Goal: Communication & Community: Answer question/provide support

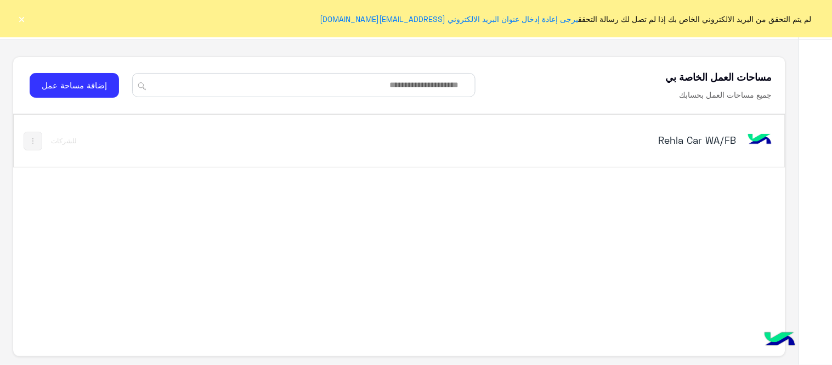
click at [733, 142] on h5 "Rehla Car WA/FB" at bounding box center [601, 139] width 270 height 13
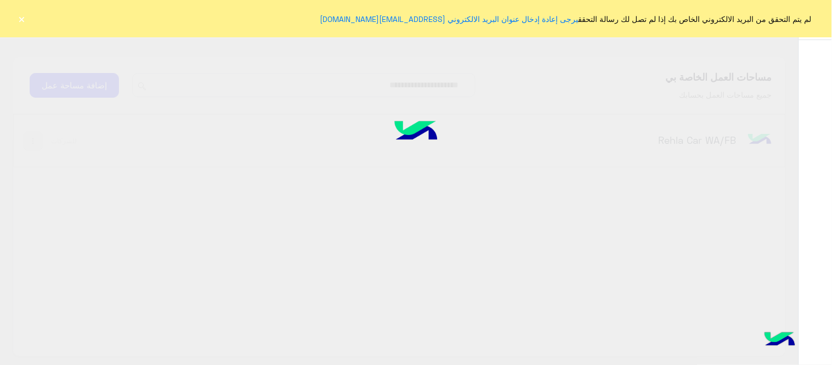
click at [702, 156] on div at bounding box center [416, 181] width 832 height 365
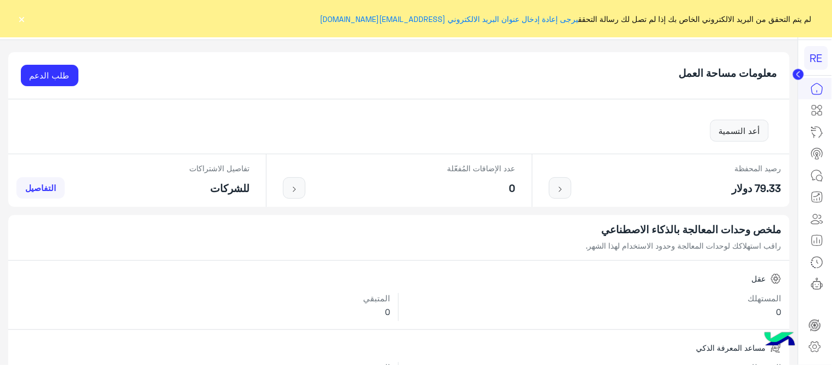
click at [24, 18] on button "×" at bounding box center [21, 18] width 11 height 11
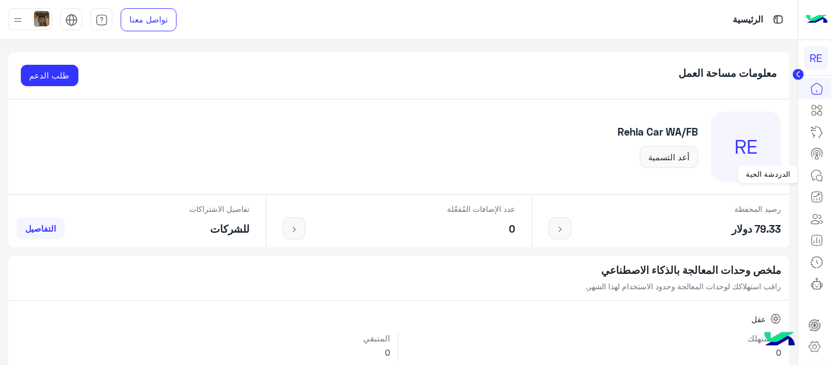
click at [821, 173] on icon at bounding box center [817, 175] width 13 height 13
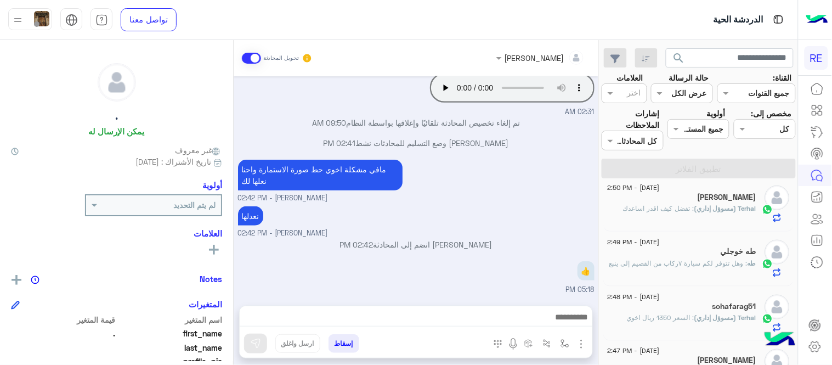
scroll to position [386, 0]
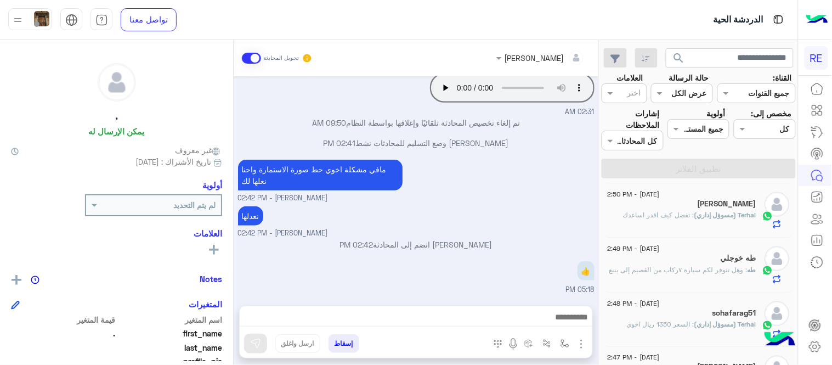
click at [660, 261] on div "طه خوجلي" at bounding box center [682, 259] width 149 height 12
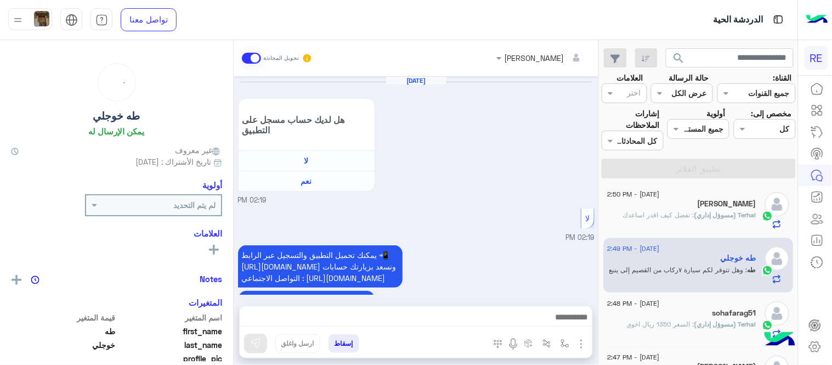
scroll to position [305, 0]
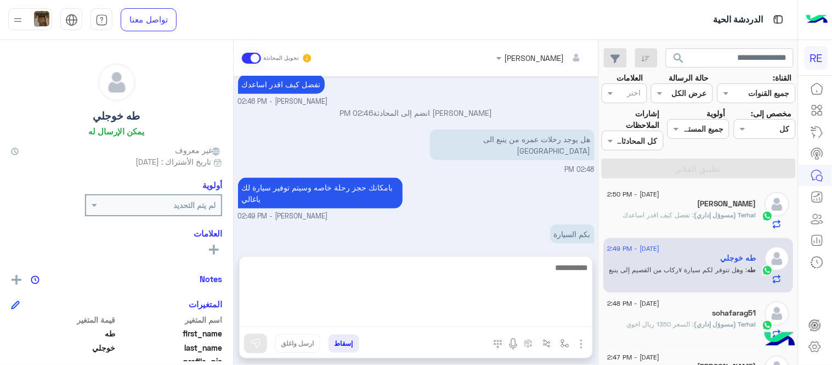
click at [484, 325] on textarea at bounding box center [416, 294] width 353 height 66
click at [573, 273] on textarea "********" at bounding box center [416, 294] width 353 height 66
type textarea "*********"
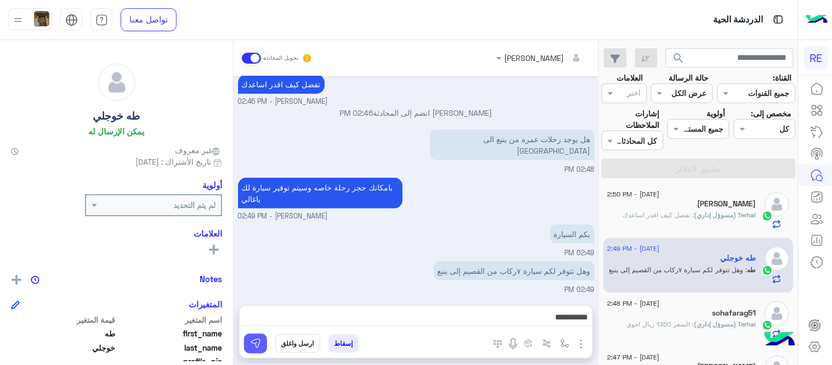
click at [257, 346] on img at bounding box center [255, 343] width 11 height 11
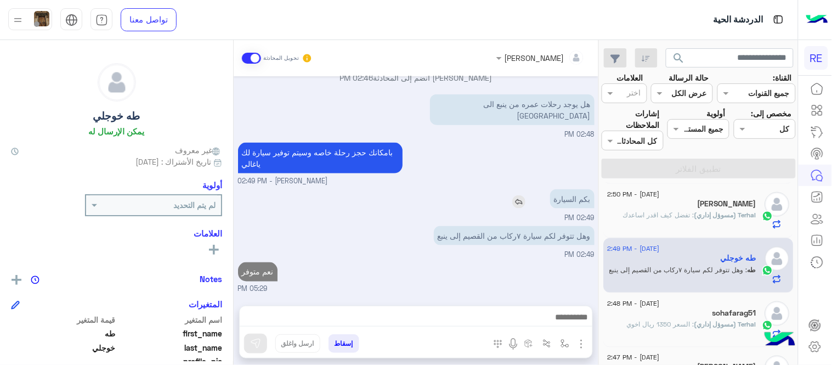
click at [517, 203] on img at bounding box center [518, 201] width 13 height 13
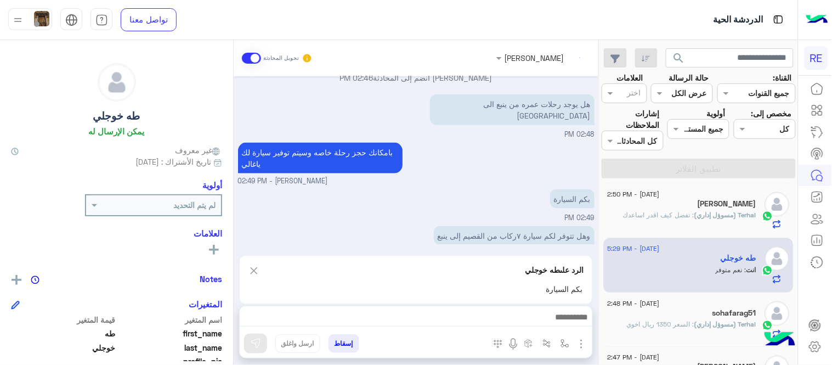
scroll to position [410, 0]
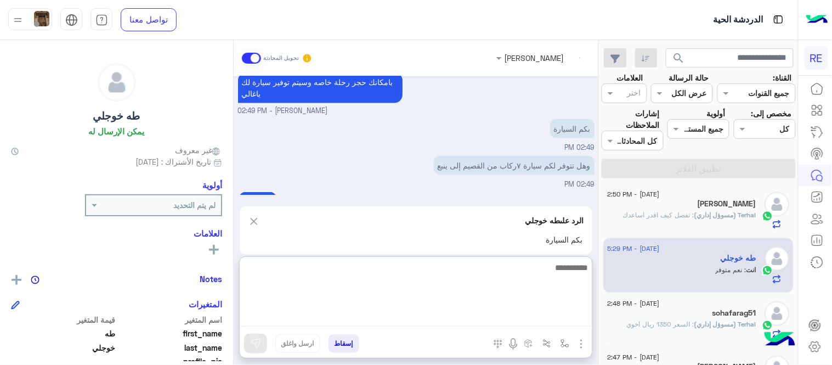
click at [409, 314] on textarea at bounding box center [416, 294] width 353 height 66
type textarea "**********"
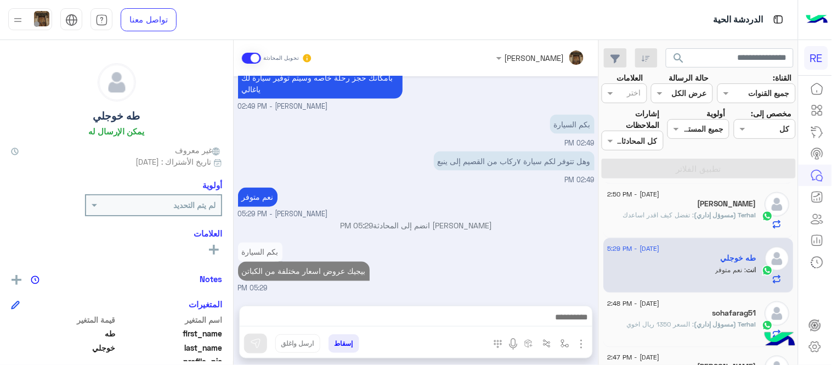
scroll to position [414, 0]
click at [539, 210] on div "[DATE] هل لديك حساب مسجل على التطبيق لا نعم 02:19 PM لا 02:19 PM يمكنك تحميل ال…" at bounding box center [416, 185] width 365 height 218
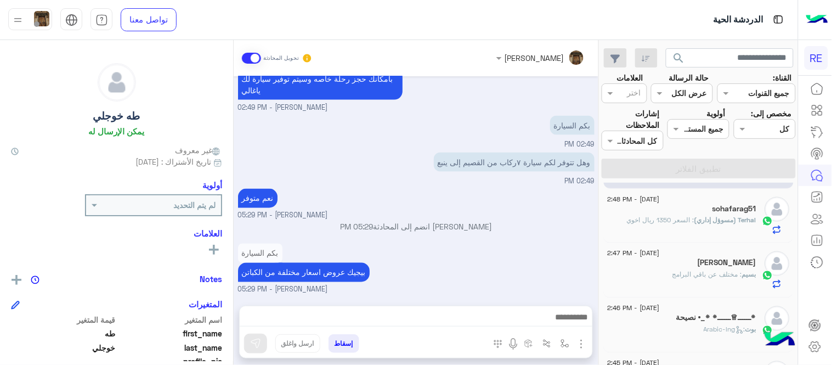
scroll to position [464, 0]
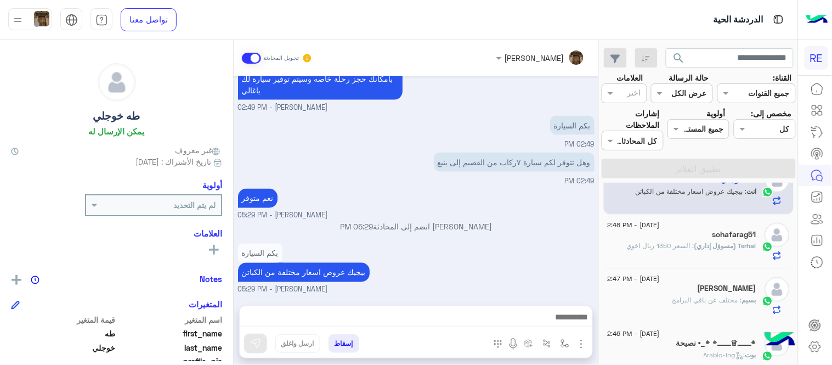
click at [678, 248] on span ": السعر 1350 ريال اخوي" at bounding box center [660, 245] width 67 height 8
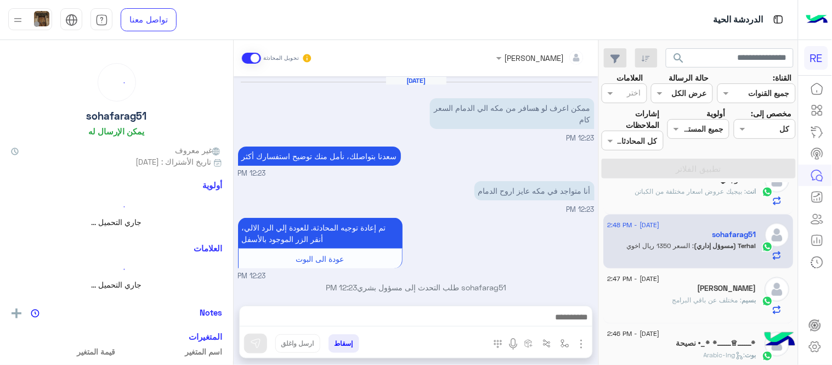
scroll to position [165, 0]
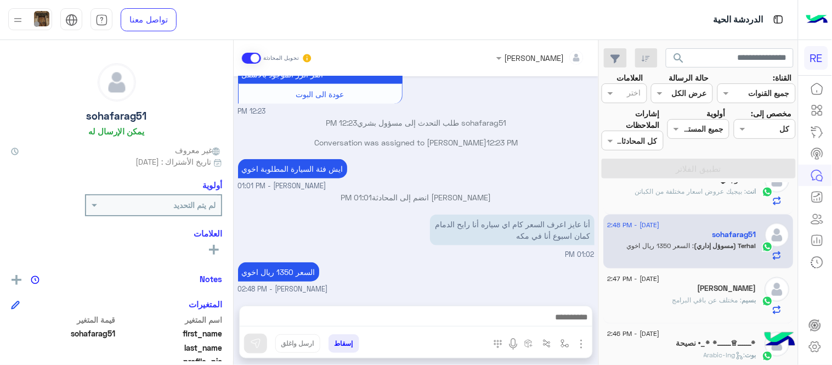
drag, startPoint x: 603, startPoint y: 272, endPoint x: 601, endPoint y: 261, distance: 10.7
click at [601, 261] on div "[DATE] - 5:18 PM . . : 👍 [DATE] - 5:04 PM [PERSON_NAME] 3 ابو : لو تفتحون لي اي…" at bounding box center [699, 276] width 199 height 186
click at [550, 266] on div "السعر 1350 ريال اخوي [PERSON_NAME] - 02:48 PM" at bounding box center [416, 276] width 357 height 35
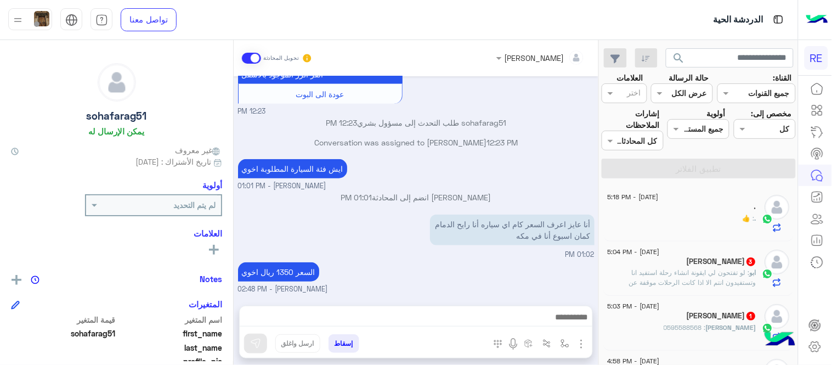
click at [697, 206] on div "." at bounding box center [682, 208] width 149 height 12
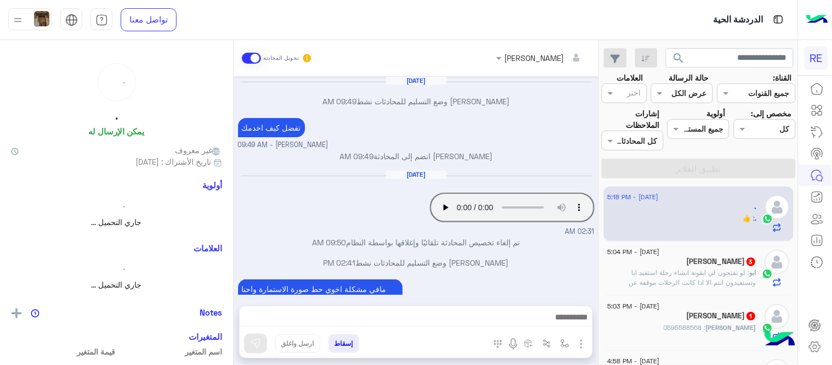
scroll to position [120, 0]
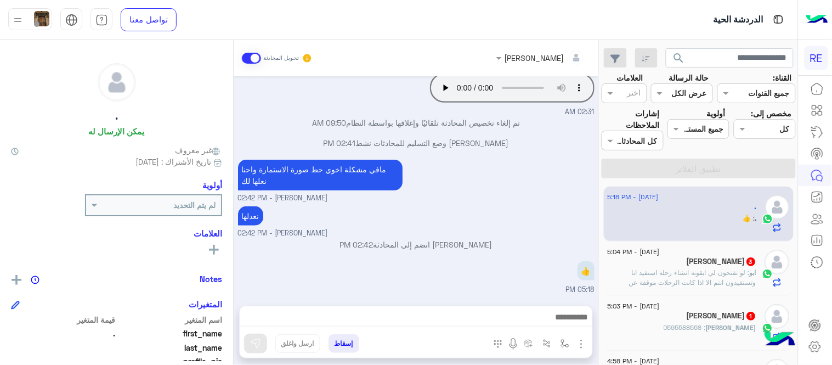
click at [629, 317] on div "[PERSON_NAME] 1" at bounding box center [682, 317] width 149 height 12
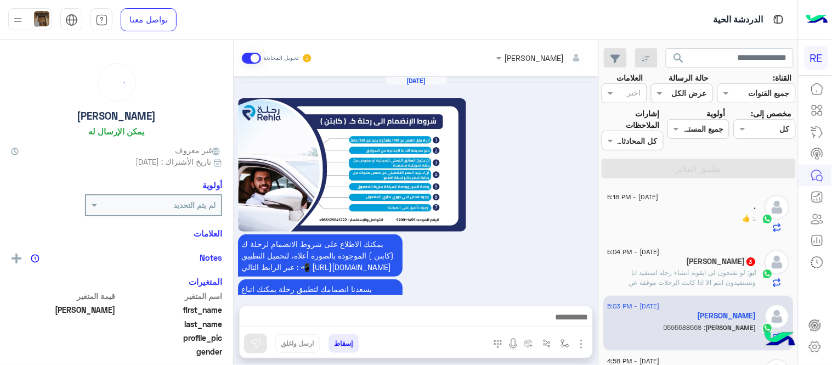
scroll to position [867, 0]
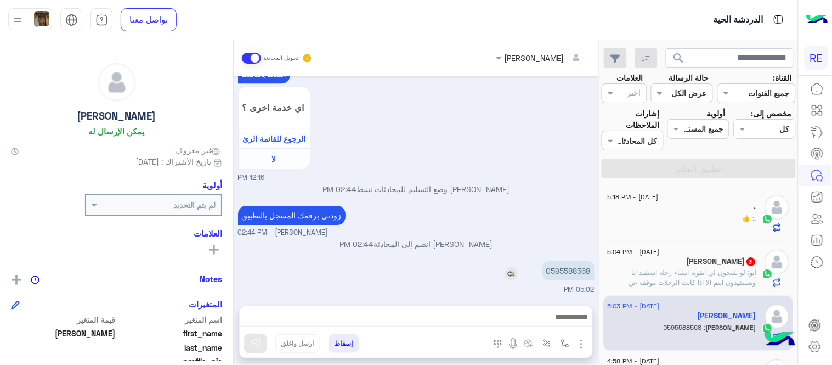
click at [571, 265] on p "0595588568" at bounding box center [568, 270] width 52 height 19
click at [576, 264] on p "0595588568" at bounding box center [568, 270] width 52 height 19
click at [576, 267] on p "0595588568" at bounding box center [568, 270] width 52 height 19
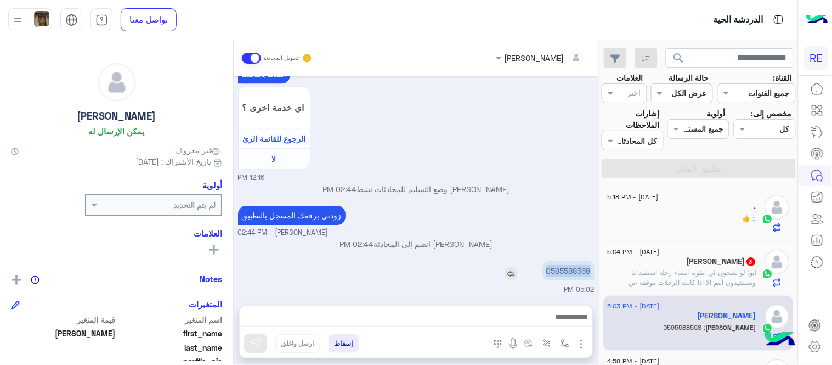
copy p "0595588568"
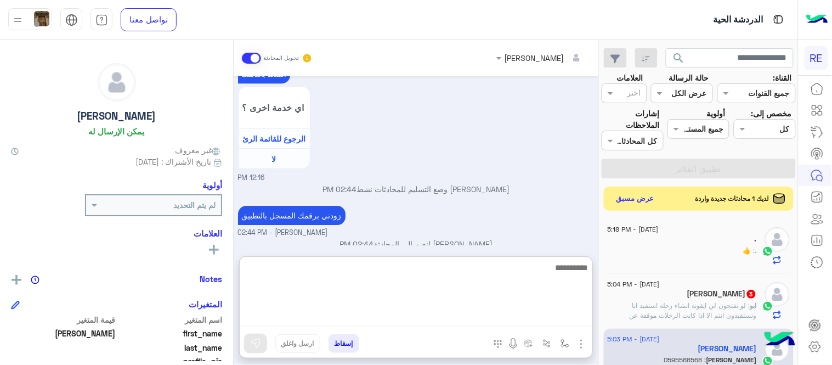
click at [476, 313] on textarea at bounding box center [416, 294] width 353 height 66
type textarea "**********"
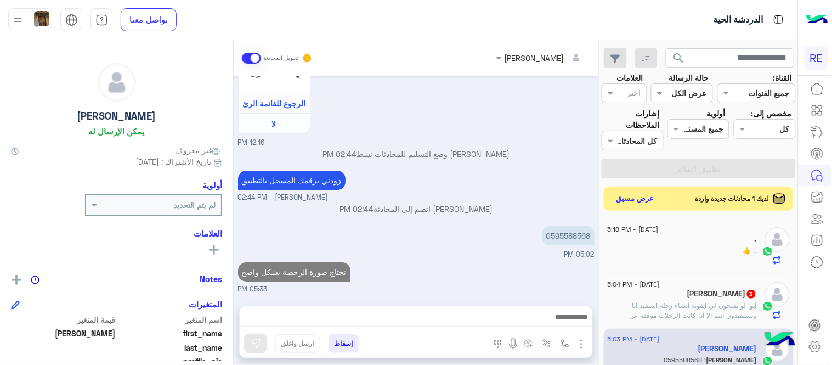
click at [492, 215] on div "[DATE] يمكنك الاطلاع على شروط الانضمام لرحلة ك (كابتن ) الموجودة بالصورة أعلاه،…" at bounding box center [416, 185] width 365 height 218
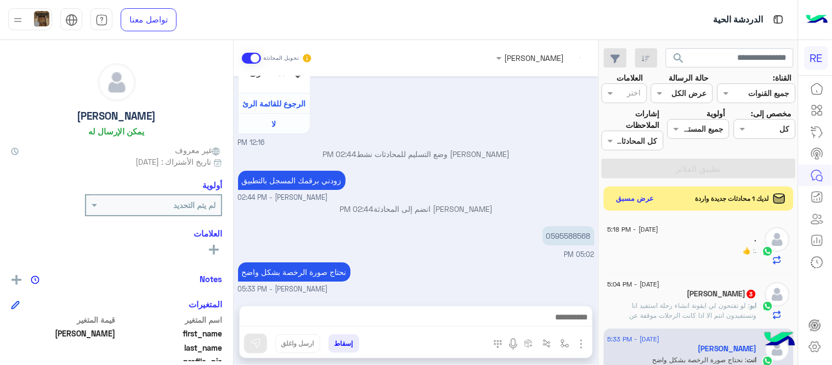
scroll to position [921, 0]
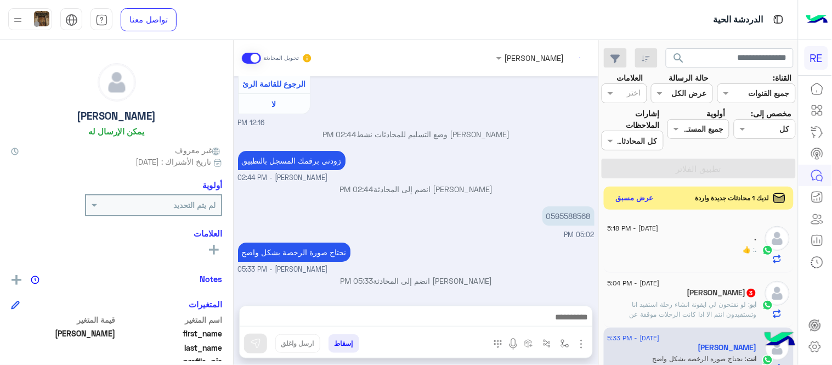
click at [629, 201] on button "عرض مسبق" at bounding box center [635, 198] width 46 height 15
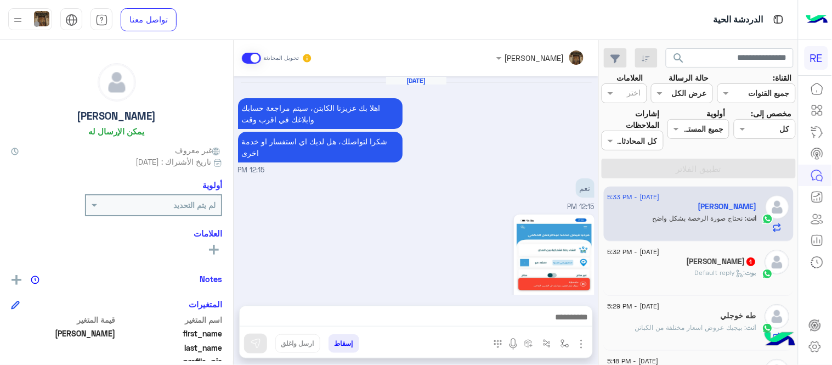
scroll to position [401, 0]
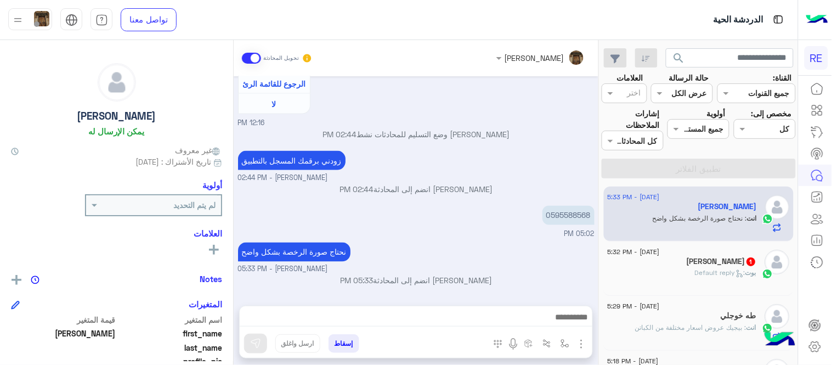
click at [667, 284] on div "[PERSON_NAME] : Default reply" at bounding box center [682, 277] width 149 height 19
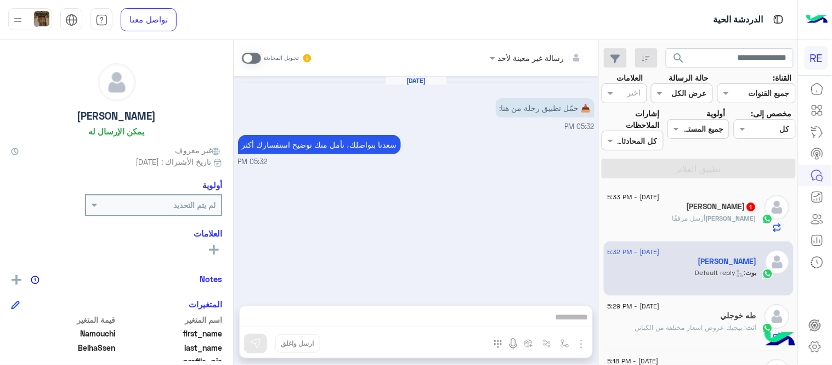
click at [467, 250] on div "[DATE] 📥 حمّل تطبيق رحلة من هنا: 05:32 PM [PERSON_NAME] بتواصلك، نأمل منك توضيح…" at bounding box center [416, 185] width 365 height 218
click at [671, 206] on div "[PERSON_NAME] 1" at bounding box center [682, 208] width 149 height 12
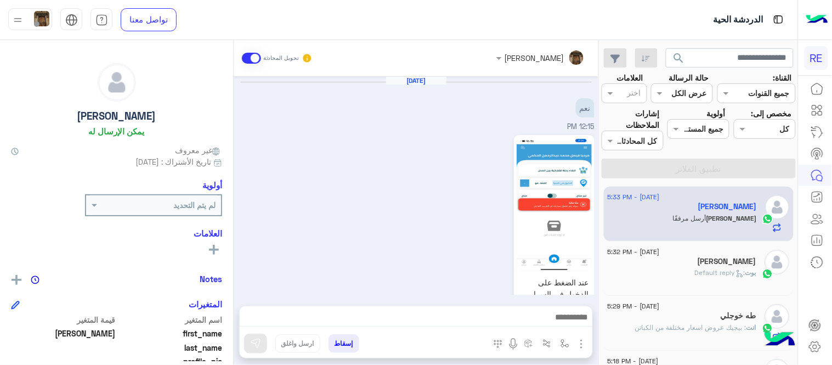
scroll to position [477, 0]
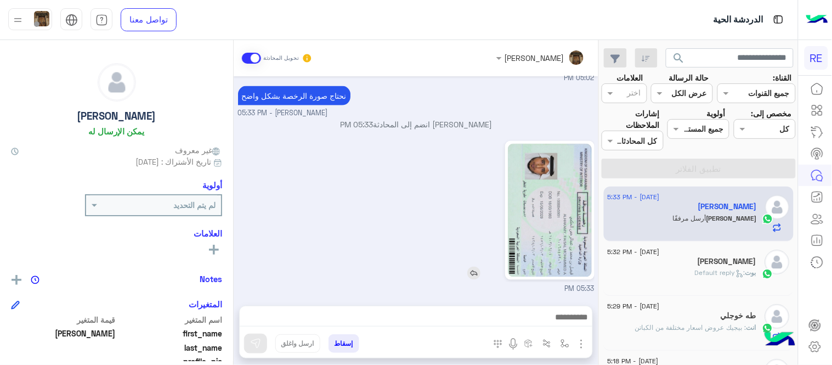
click at [524, 170] on img at bounding box center [550, 210] width 84 height 133
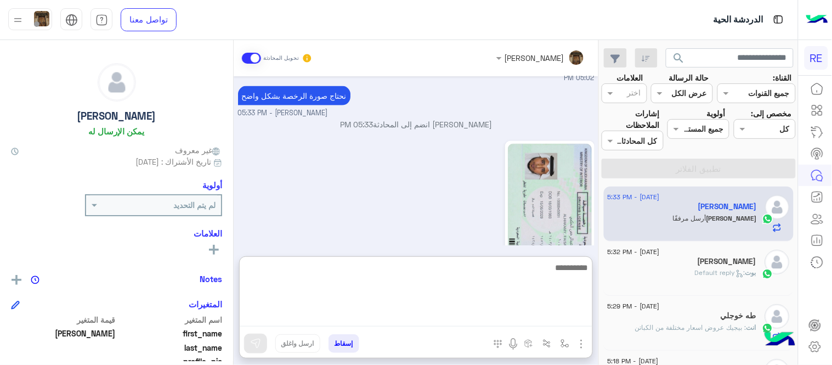
click at [449, 319] on textarea at bounding box center [416, 294] width 353 height 66
type textarea "**********"
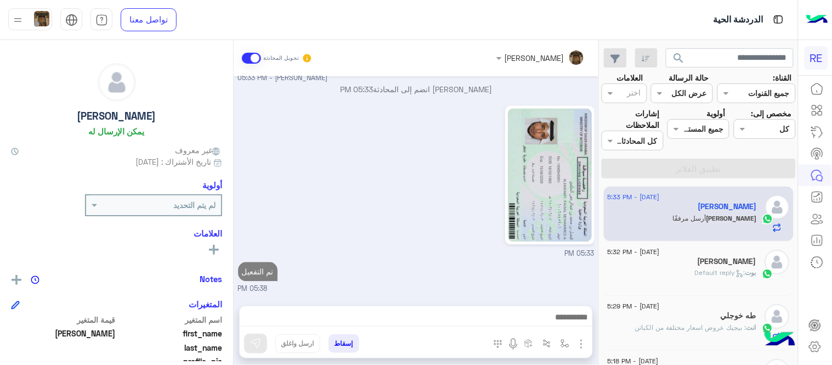
click at [442, 195] on div "05:33 PM" at bounding box center [416, 181] width 357 height 156
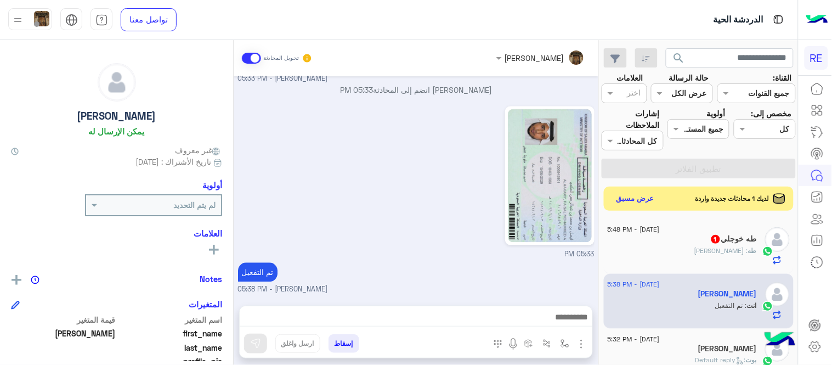
click at [678, 255] on div "طه : [PERSON_NAME]" at bounding box center [682, 255] width 149 height 19
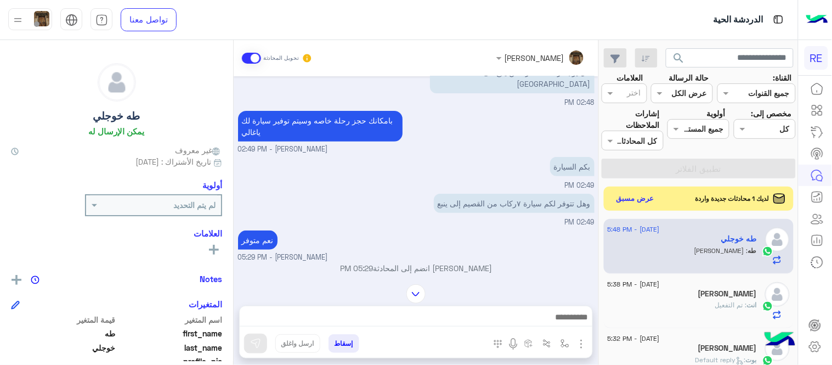
scroll to position [92, 0]
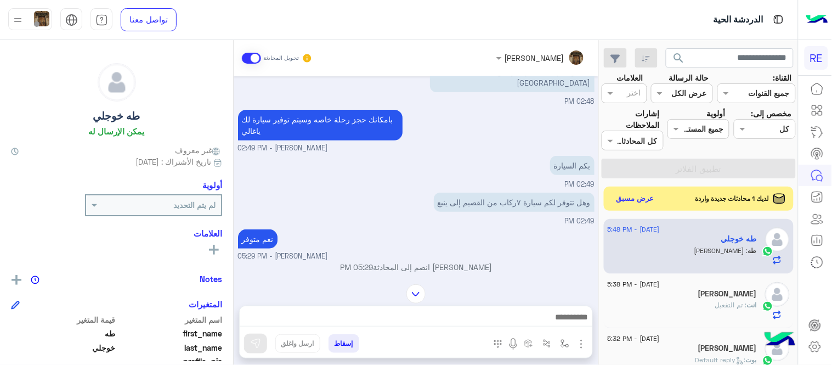
click at [474, 233] on div "نعم متوفر [PERSON_NAME] - 05:29 PM" at bounding box center [416, 244] width 357 height 35
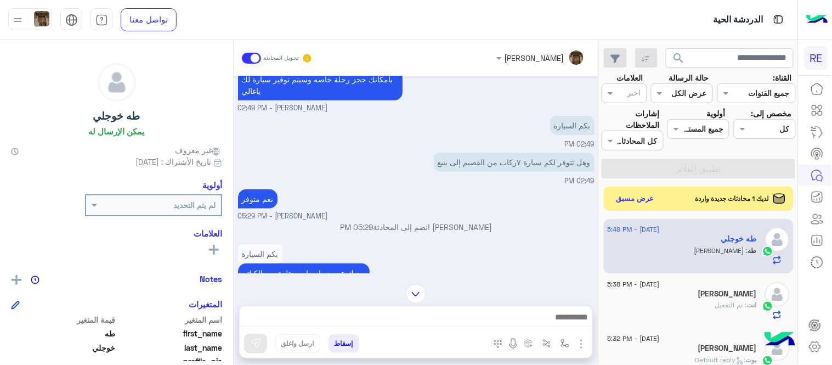
scroll to position [157, 0]
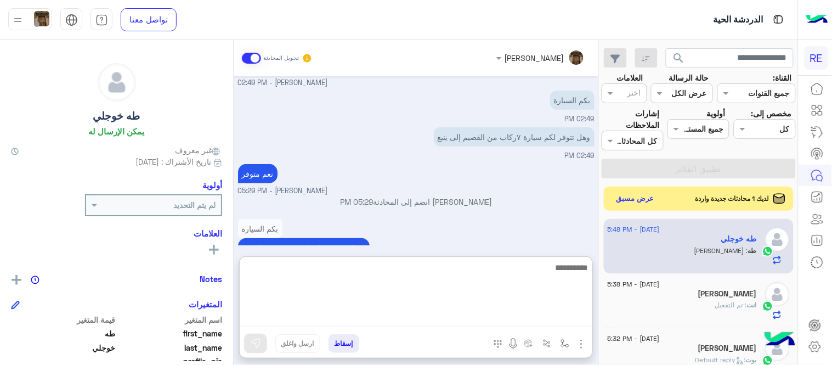
click at [412, 316] on textarea at bounding box center [416, 294] width 353 height 66
type textarea "**********"
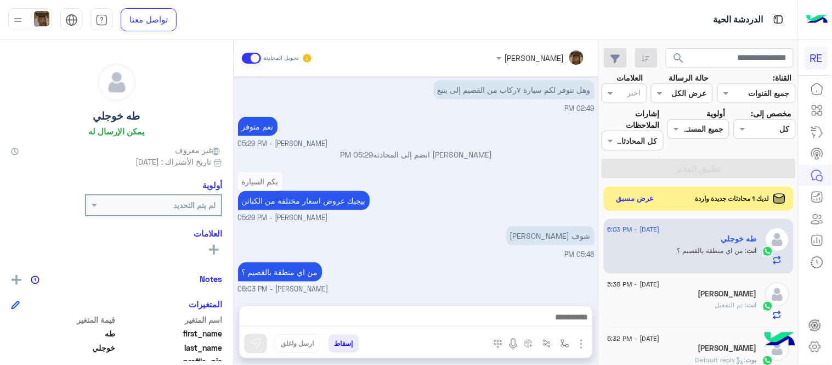
click at [428, 169] on div "بكم السيارة بيجيك عروض اسعار مختلفة من [PERSON_NAME] - 05:29 PM" at bounding box center [416, 196] width 357 height 54
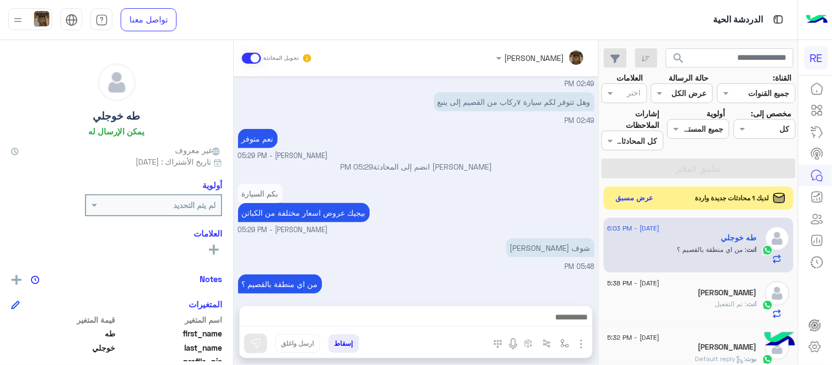
click at [631, 200] on button "عرض مسبق" at bounding box center [635, 198] width 46 height 15
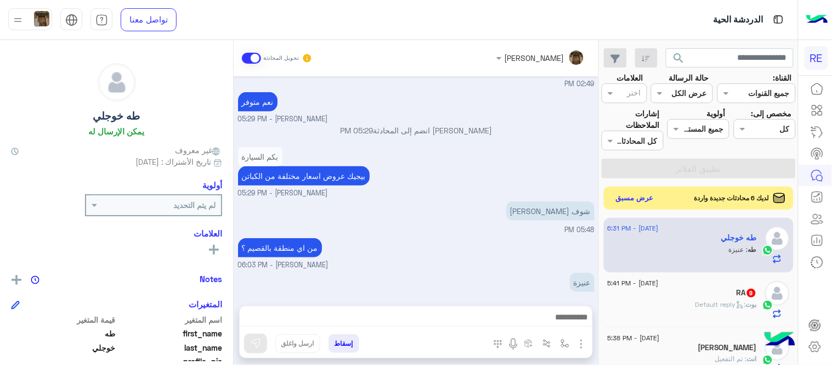
click at [639, 195] on button "عرض مسبق" at bounding box center [635, 198] width 46 height 15
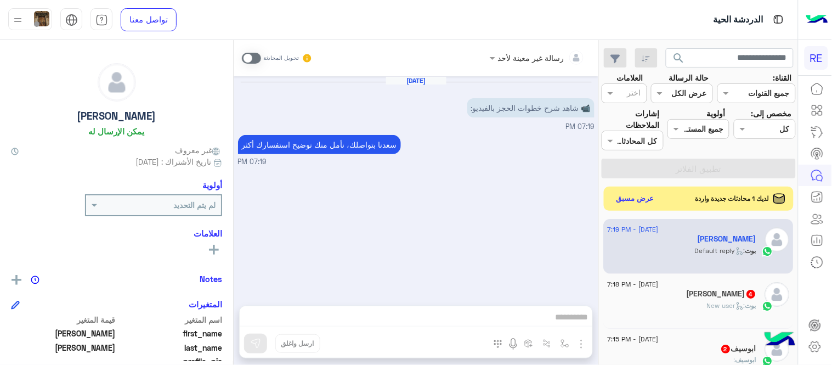
click at [421, 243] on div "[DATE] 📹 شاهد شرح خطوات الحجز بالفيديو: 07:19 PM [PERSON_NAME] بتواصلك، نأمل من…" at bounding box center [416, 185] width 365 height 218
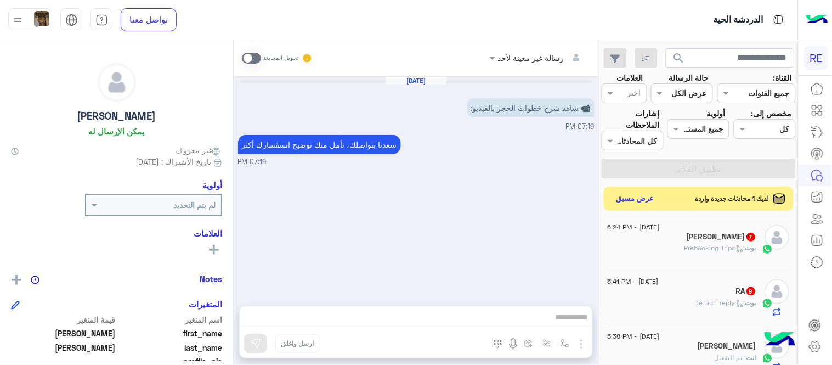
scroll to position [339, 0]
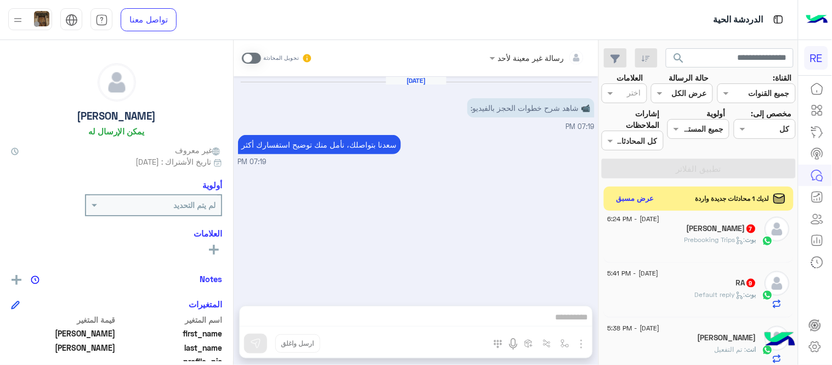
click at [687, 281] on div "RA 9" at bounding box center [682, 284] width 149 height 12
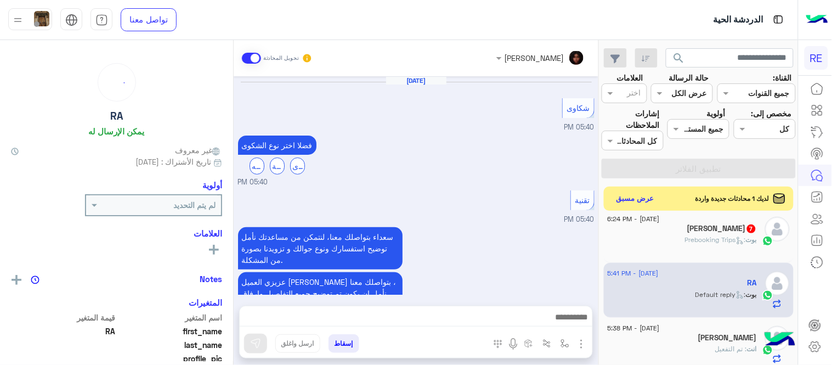
scroll to position [495, 0]
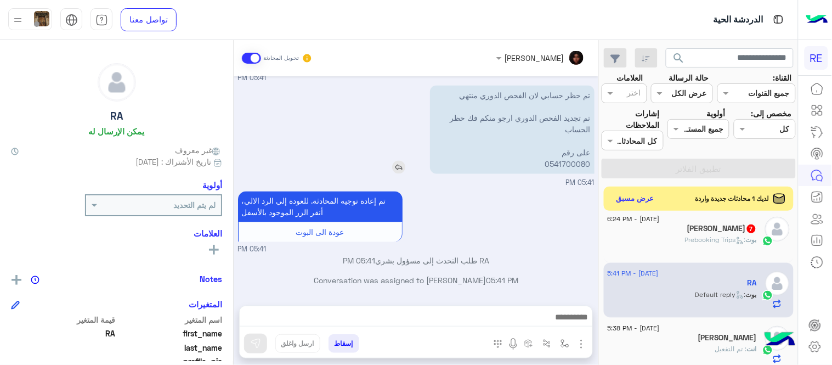
click at [561, 163] on p "تم حظر حسابي لان الفحص الدوري منتهي تم تجديد الفحص الدوري ارجو منكم فك حظر الحس…" at bounding box center [512, 130] width 165 height 88
copy p "0541700080"
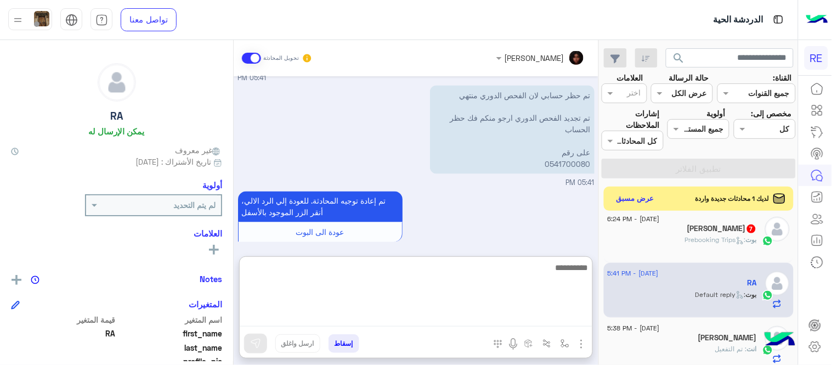
click at [380, 321] on textarea at bounding box center [416, 294] width 353 height 66
type textarea "**********"
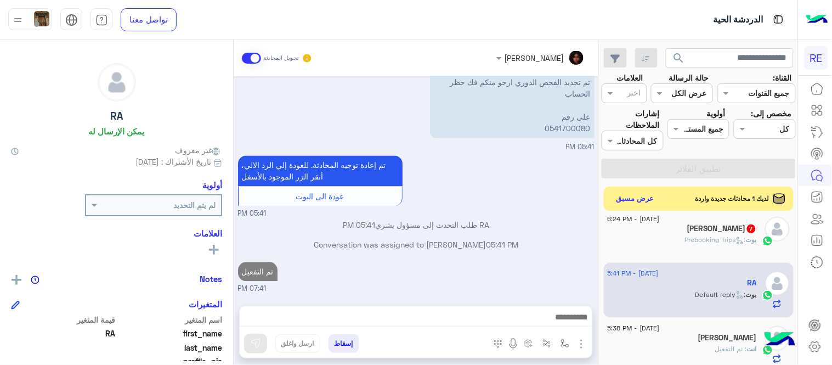
scroll to position [529, 0]
click at [490, 156] on div "تم إعادة توجيه المحادثة. للعودة إلي الرد الالي، أنقر الزر الموجود بالأسفل عودة …" at bounding box center [416, 186] width 357 height 66
click at [681, 231] on div "[PERSON_NAME] 7" at bounding box center [682, 230] width 149 height 12
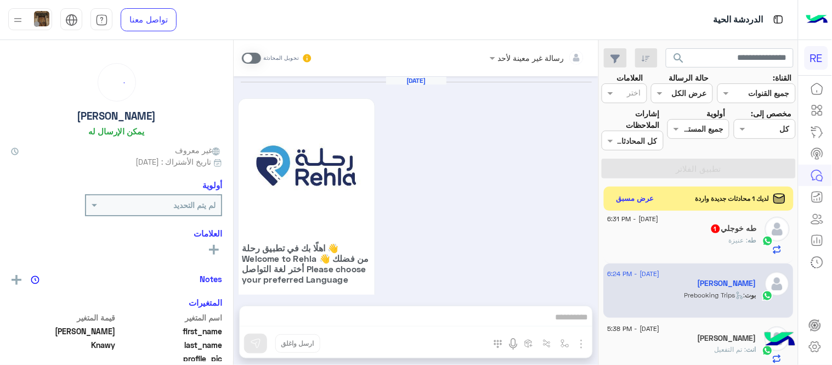
scroll to position [963, 0]
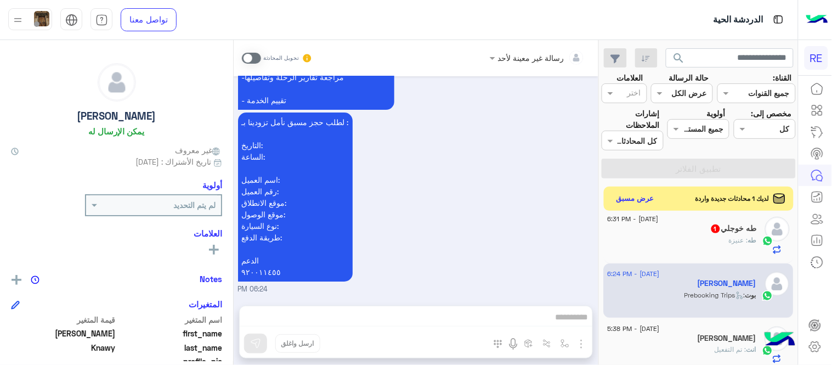
click at [251, 53] on span at bounding box center [251, 58] width 19 height 11
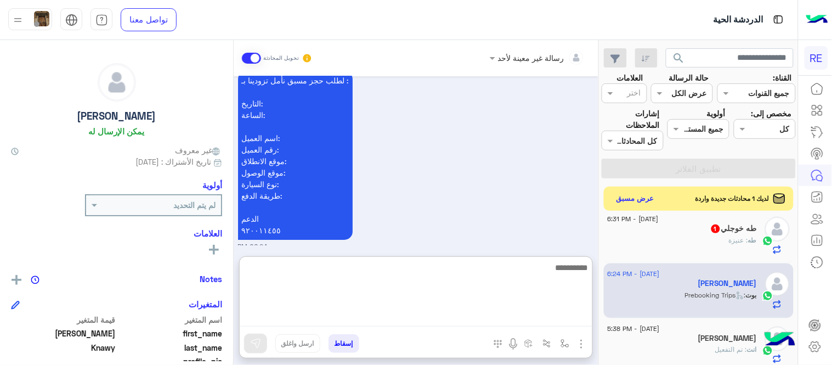
click at [347, 310] on textarea at bounding box center [416, 294] width 353 height 66
type textarea "**********"
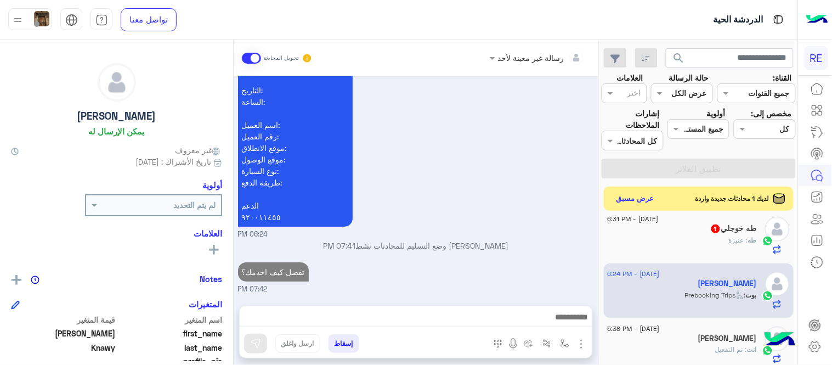
scroll to position [1036, 0]
click at [684, 231] on div "[PERSON_NAME] 1" at bounding box center [682, 230] width 149 height 12
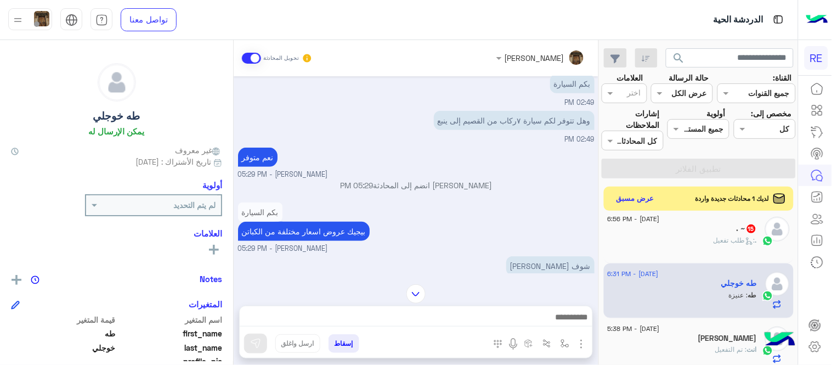
scroll to position [116, 0]
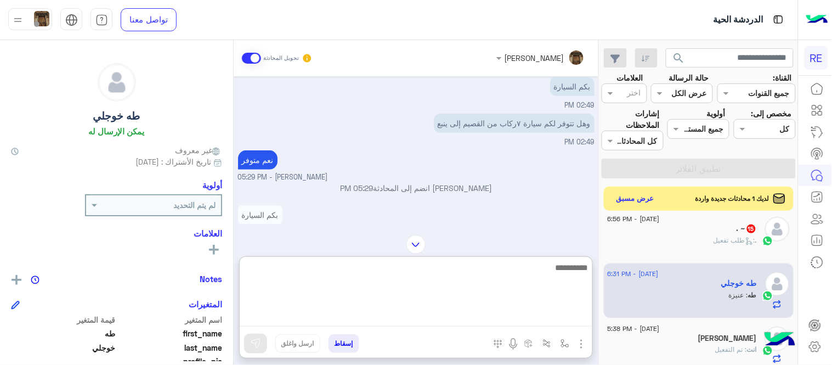
click at [448, 319] on textarea at bounding box center [416, 294] width 353 height 66
type textarea "**********"
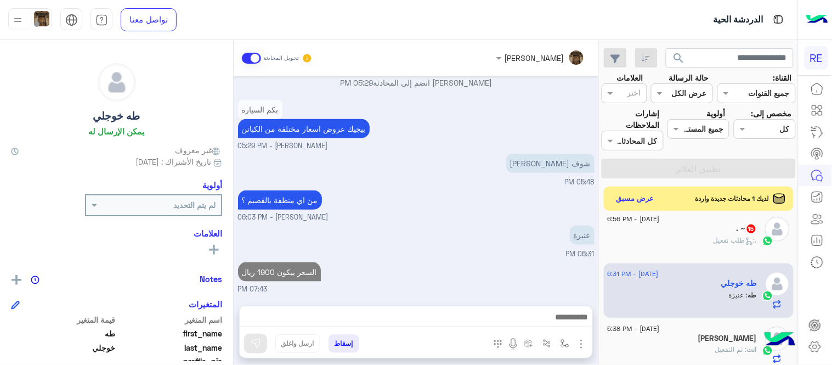
scroll to position [208, 0]
click at [503, 241] on div "[DATE] هل يوجد رحلات عمره من ينبع الى [GEOGRAPHIC_DATA] 02:48 PM بامكانك حجز رح…" at bounding box center [416, 185] width 365 height 218
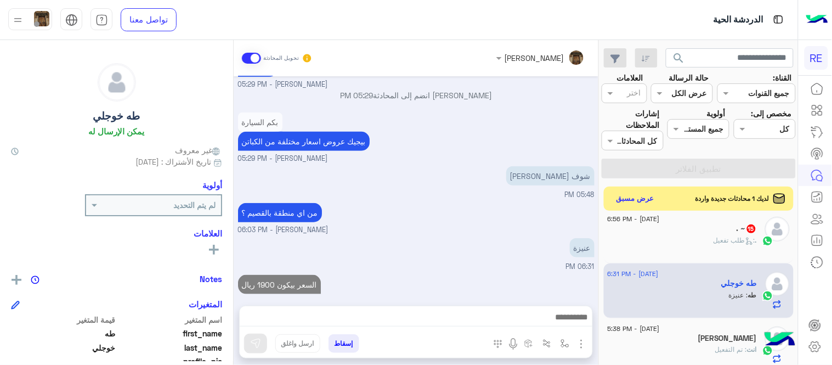
click at [689, 246] on div ". : طلب تفعيل" at bounding box center [682, 244] width 149 height 19
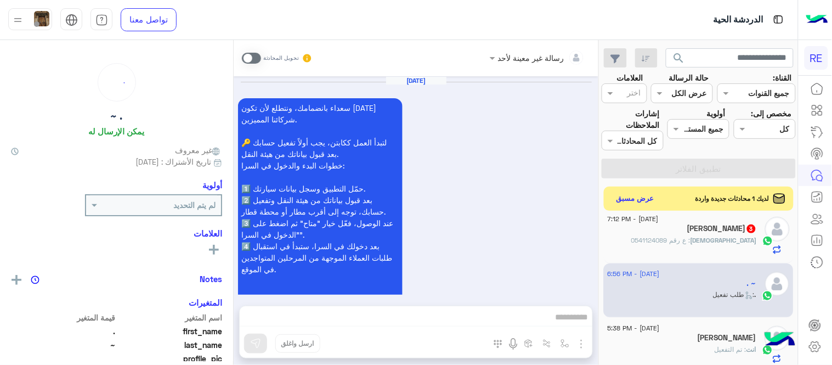
scroll to position [1517, 0]
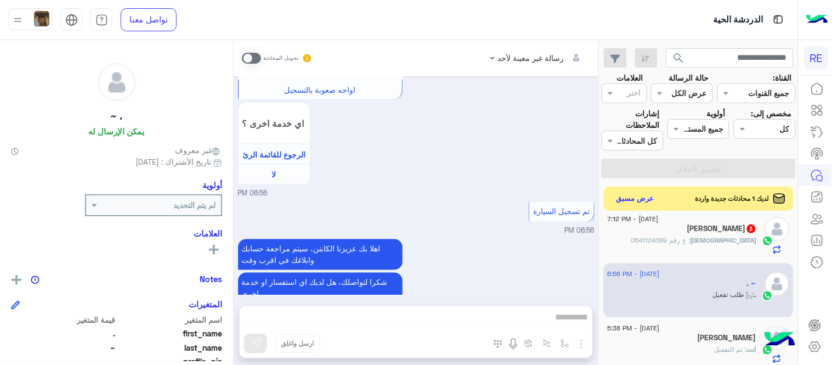
click at [253, 58] on span at bounding box center [251, 58] width 19 height 11
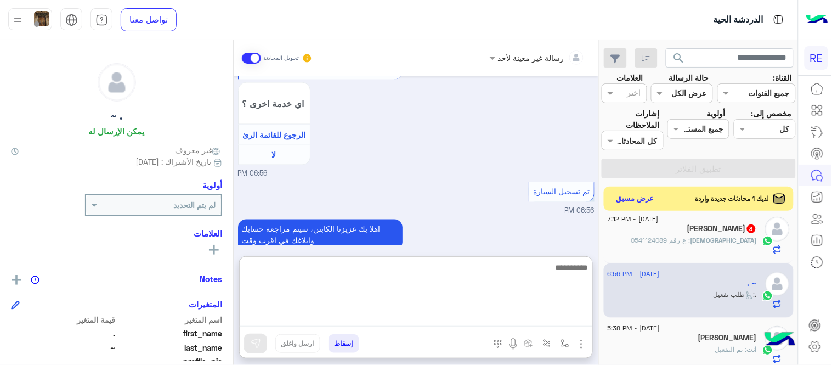
click at [411, 320] on textarea at bounding box center [416, 294] width 353 height 66
type textarea "*"
type textarea "**********"
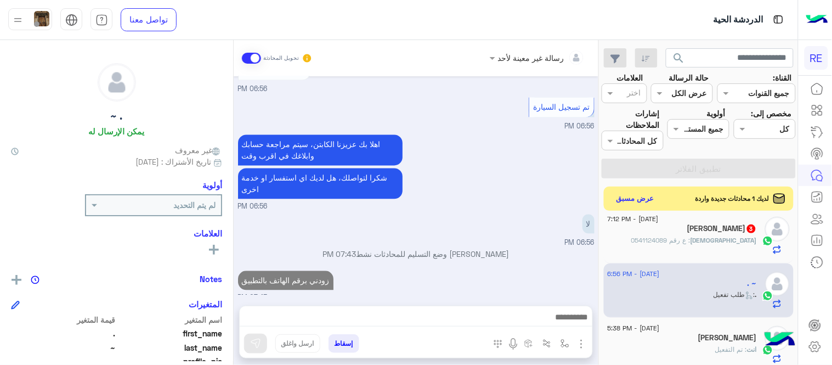
scroll to position [1591, 0]
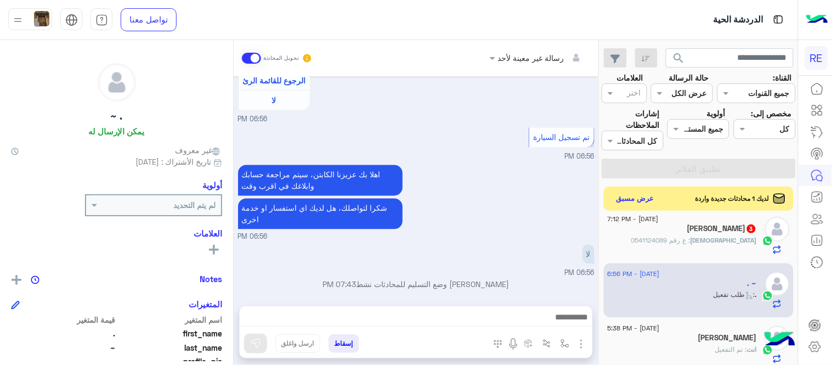
click at [669, 254] on div "[PERSON_NAME] : ع رقم 0541124089" at bounding box center [682, 244] width 149 height 19
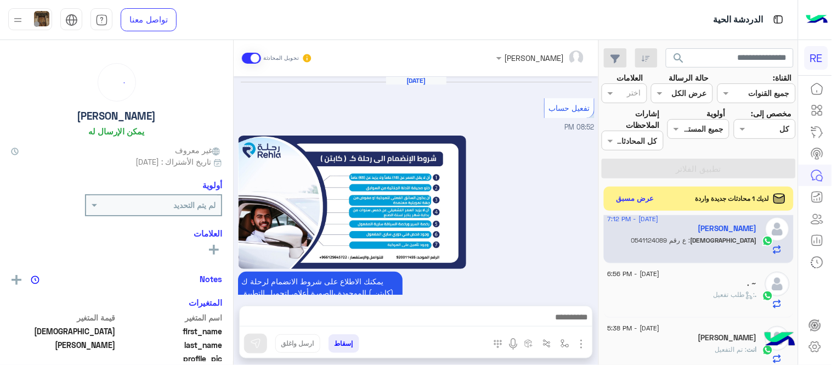
scroll to position [705, 0]
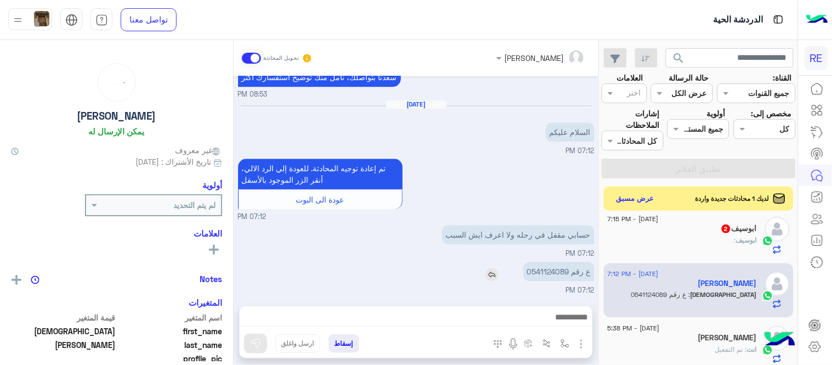
click at [552, 274] on p "ع رقم 0541124089" at bounding box center [558, 271] width 71 height 19
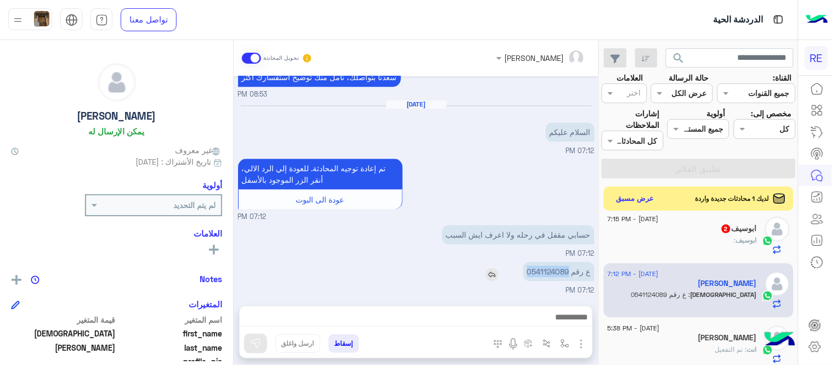
copy p "0541124089"
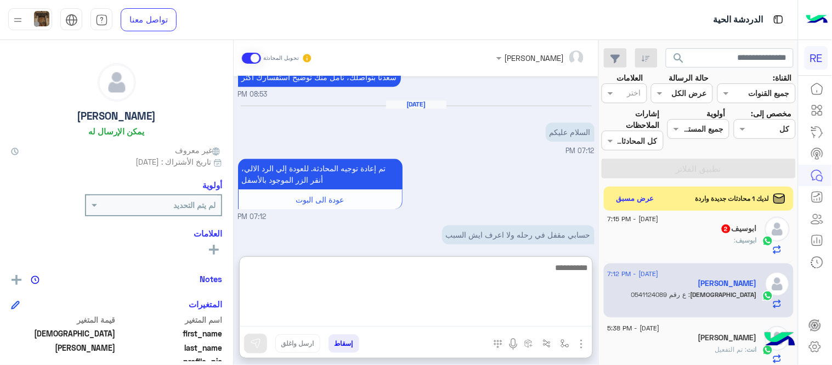
click at [415, 321] on textarea at bounding box center [416, 294] width 353 height 66
type textarea "**********"
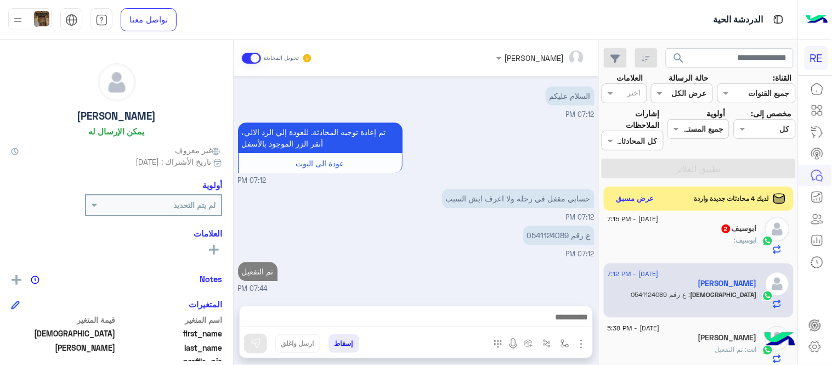
click at [525, 243] on div "[DATE] تفعيل حساب 08:52 PM يمكنك الاطلاع على شروط الانضمام لرحلة ك (كابتن ) الم…" at bounding box center [416, 185] width 365 height 218
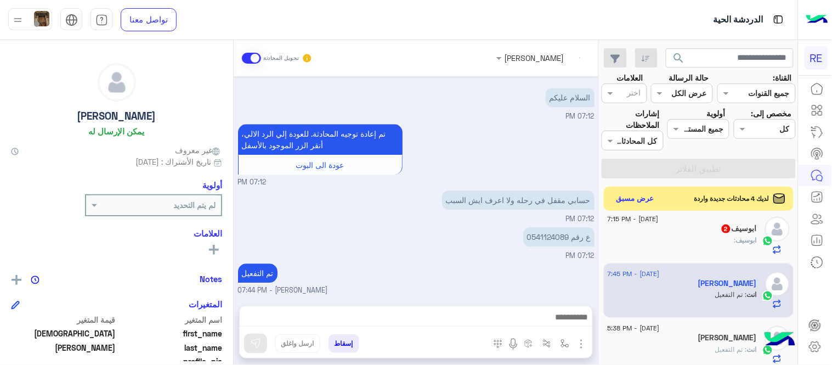
scroll to position [760, 0]
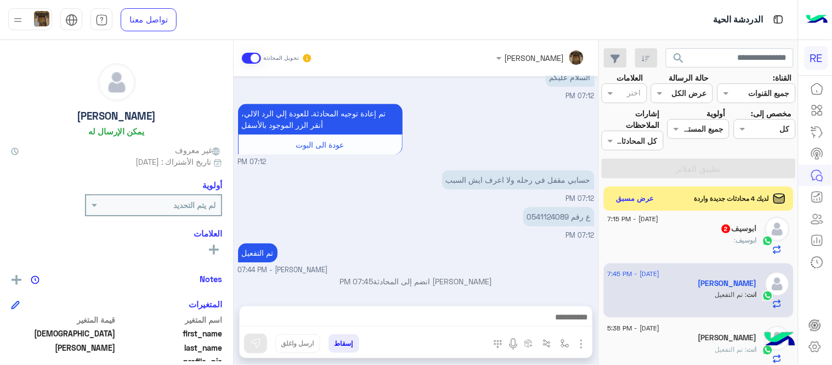
click at [711, 234] on div "ابوسيف 2" at bounding box center [682, 230] width 149 height 12
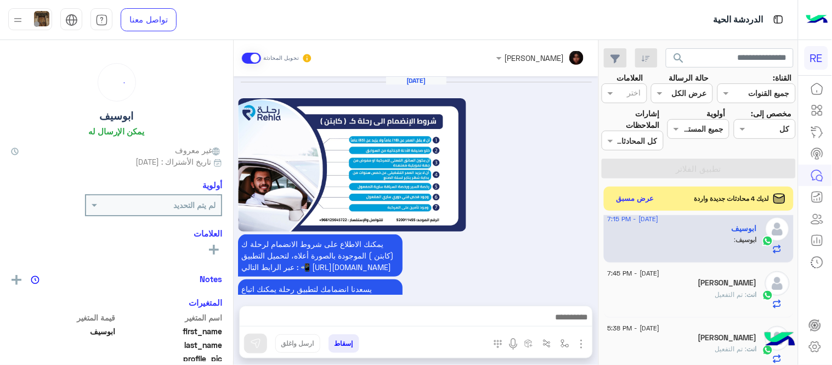
scroll to position [698, 0]
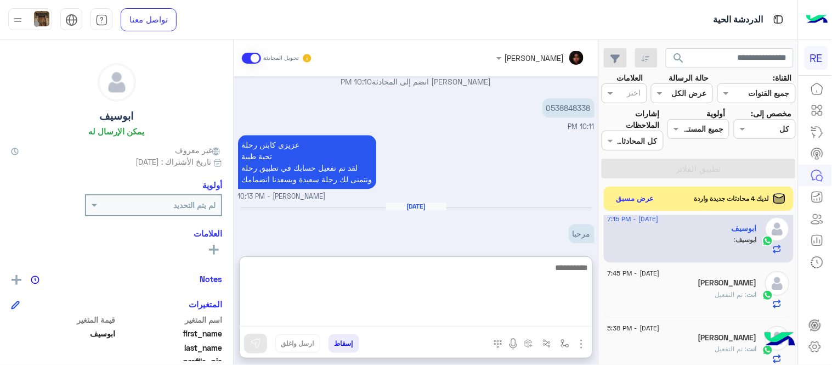
click at [473, 321] on textarea at bounding box center [416, 294] width 353 height 66
type textarea "**********"
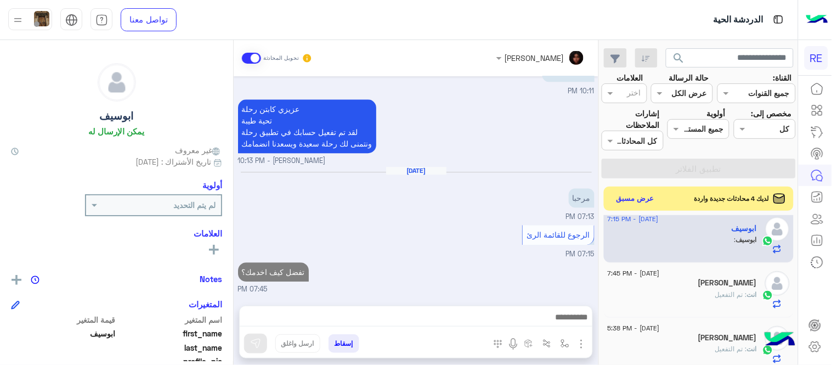
click at [512, 239] on div "[DATE] يمكنك الاطلاع على شروط الانضمام لرحلة ك (كابتن ) الموجودة بالصورة أعلاه،…" at bounding box center [416, 185] width 365 height 218
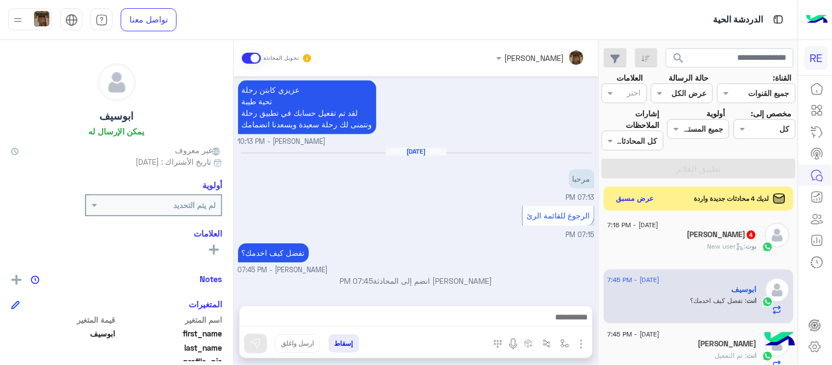
scroll to position [269, 0]
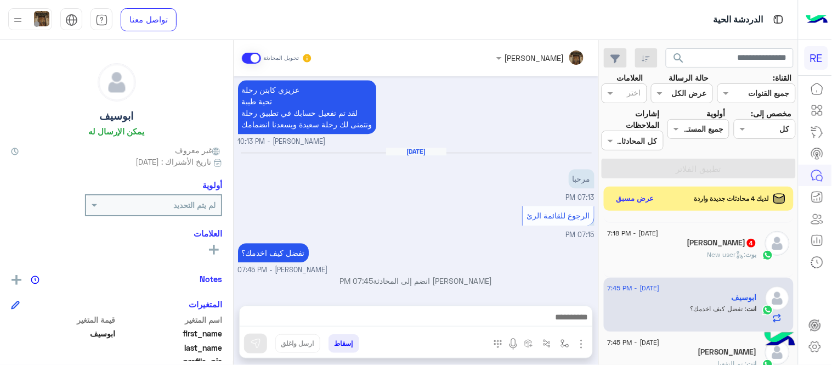
click at [665, 256] on div "بوت : New user" at bounding box center [682, 259] width 149 height 19
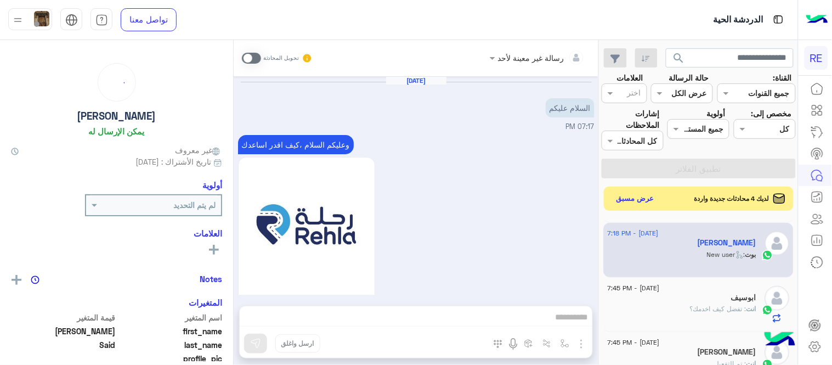
scroll to position [596, 0]
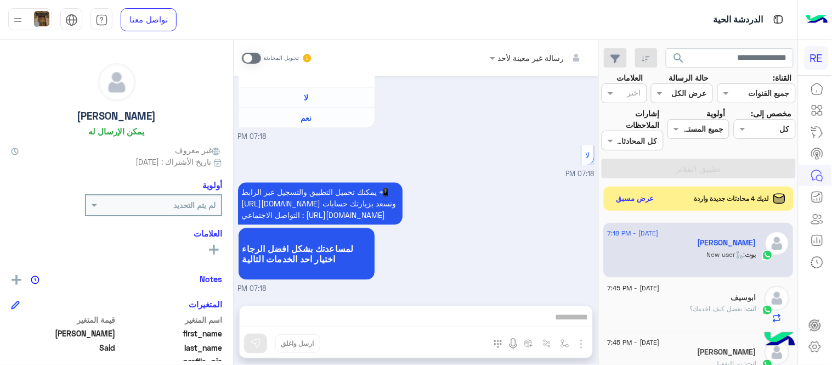
click at [251, 59] on span at bounding box center [251, 58] width 19 height 11
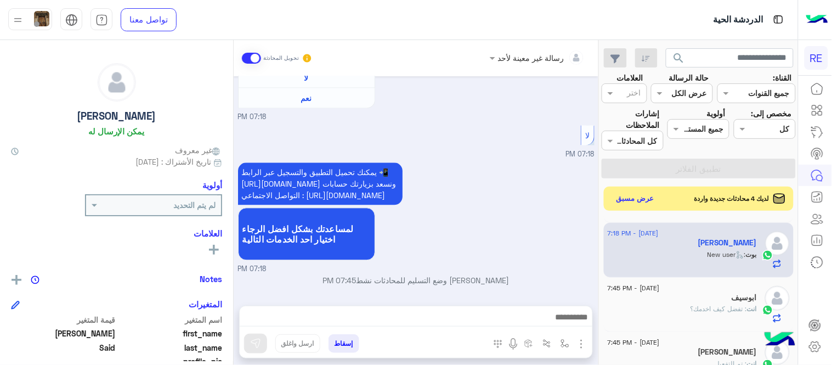
scroll to position [617, 0]
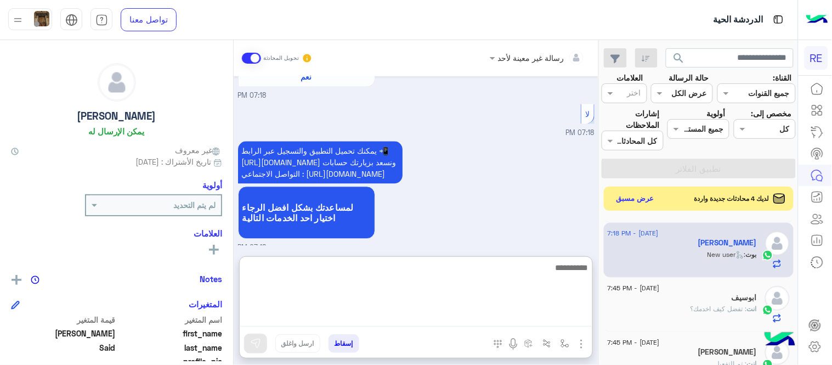
click at [371, 310] on textarea at bounding box center [416, 294] width 353 height 66
type textarea "**********"
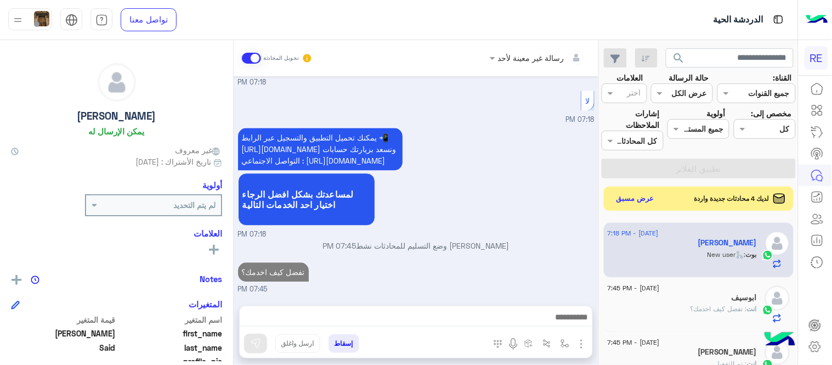
scroll to position [651, 0]
click at [514, 192] on div "[DATE] السلام عليكم 07:17 PM وعليكم السلام ،كيف اقدر اساعدك اهلًا بك في تطبيق ر…" at bounding box center [416, 185] width 365 height 218
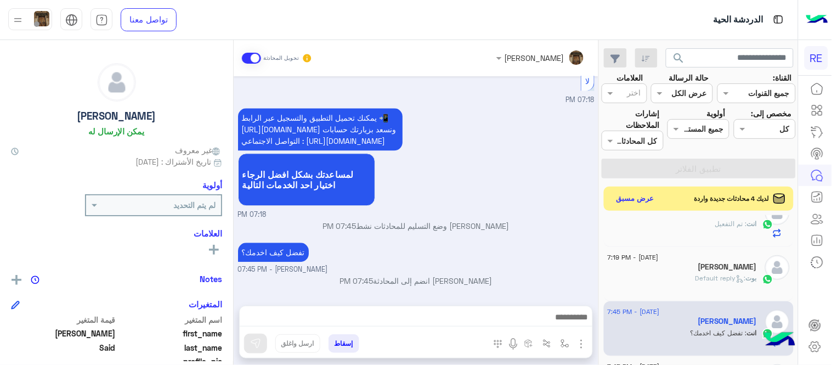
scroll to position [187, 0]
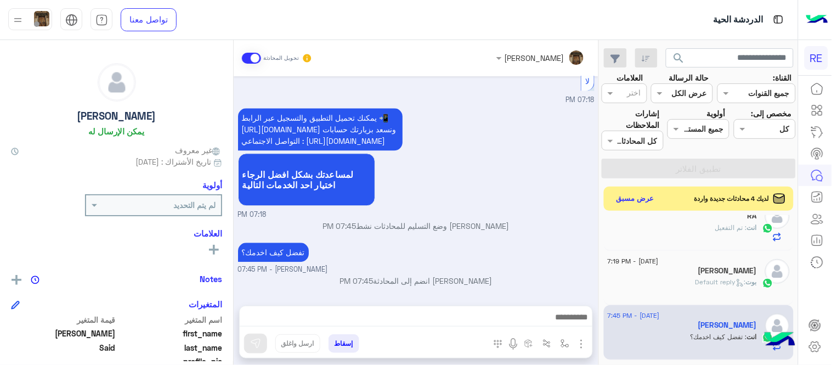
click at [678, 265] on div "[DATE] - 7:19 PM" at bounding box center [682, 262] width 149 height 7
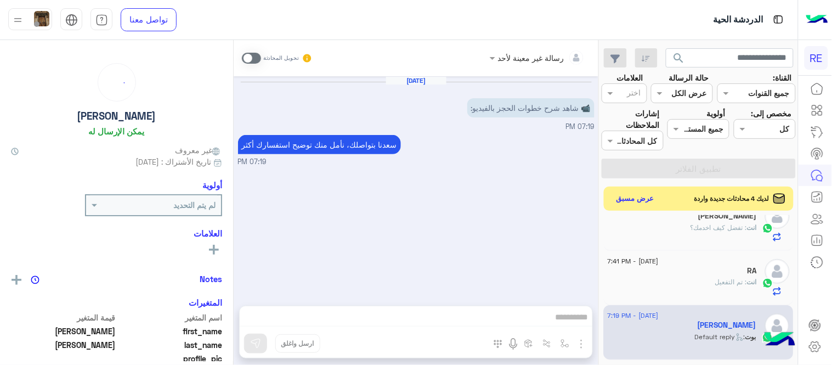
scroll to position [188, 0]
click at [247, 54] on span at bounding box center [251, 58] width 19 height 11
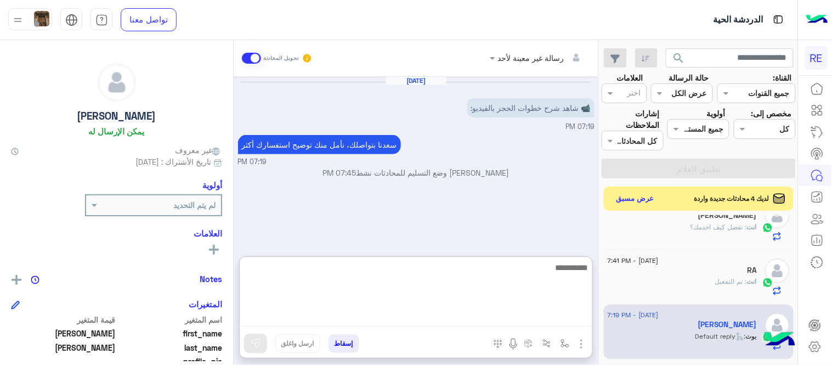
click at [438, 309] on textarea at bounding box center [416, 294] width 353 height 66
type textarea "**********"
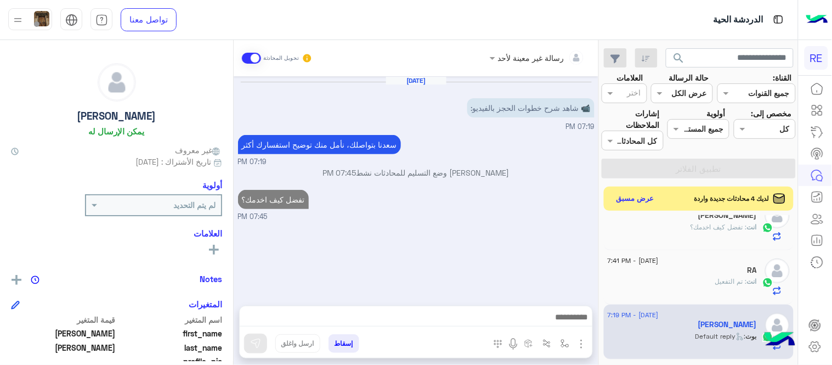
click at [568, 228] on div "[DATE] 📹 شاهد شرح خطوات الحجز بالفيديو: 07:19 PM [PERSON_NAME] بتواصلك، نأمل من…" at bounding box center [416, 185] width 365 height 218
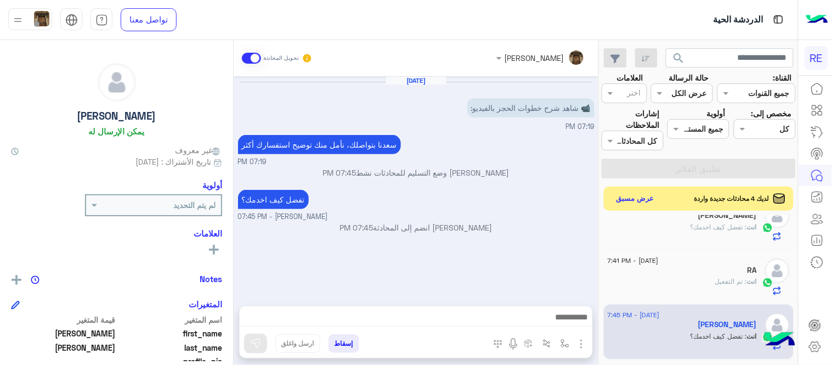
scroll to position [0, 0]
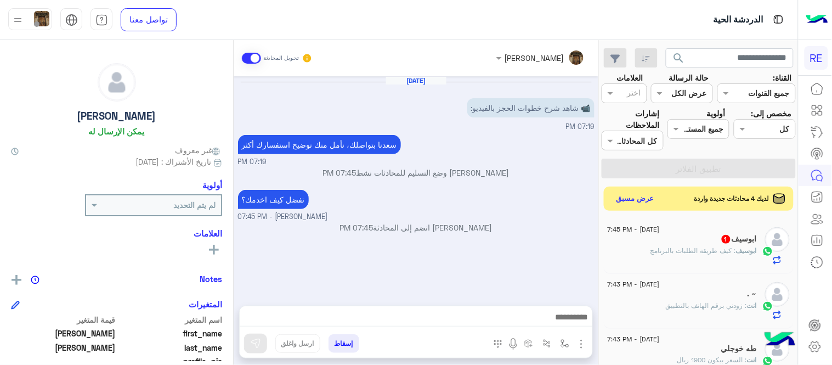
click at [704, 241] on div "ابوسيف 1" at bounding box center [682, 240] width 149 height 12
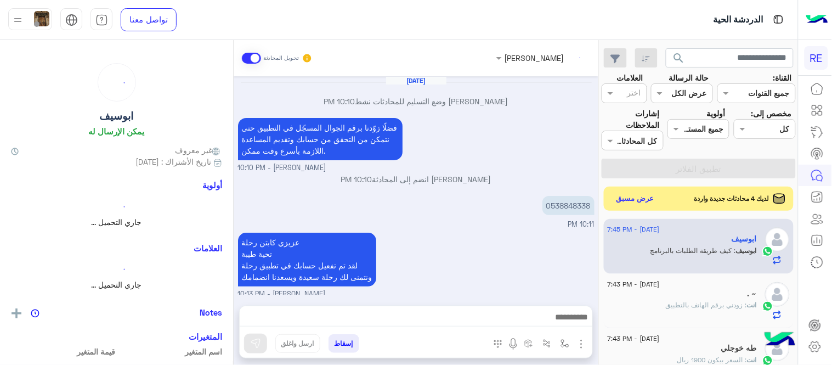
scroll to position [189, 0]
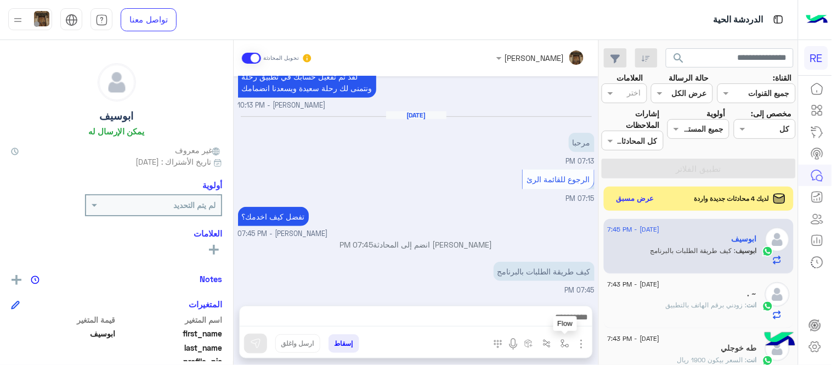
click at [564, 343] on img "button" at bounding box center [565, 343] width 9 height 9
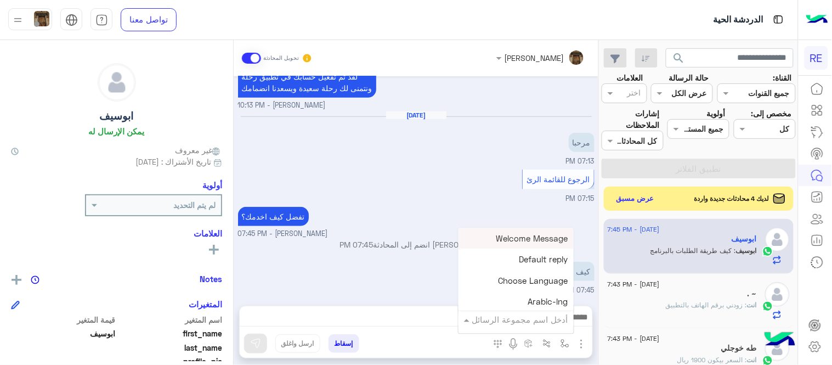
click at [533, 326] on div "أدخل اسم مجموعة الرسائل" at bounding box center [516, 319] width 115 height 20
type input "*"
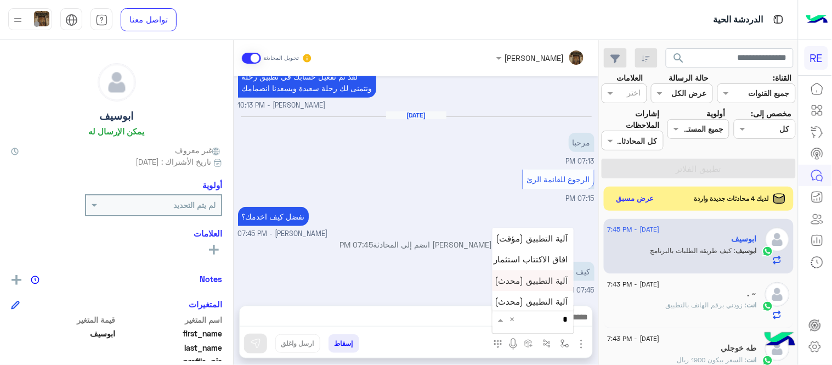
click at [543, 276] on span "آلية التطبيق (محدث)" at bounding box center [531, 280] width 73 height 10
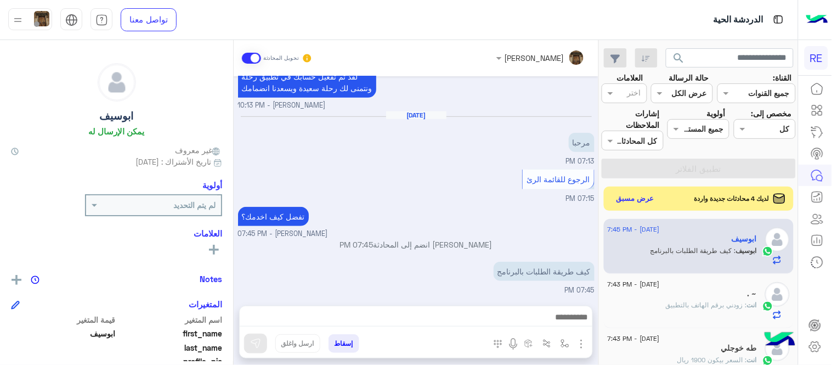
type textarea "**********"
click at [256, 350] on button at bounding box center [255, 343] width 23 height 20
click at [627, 206] on div "لديك 4 محادثات جديدة واردة عرض مسبق" at bounding box center [699, 197] width 190 height 23
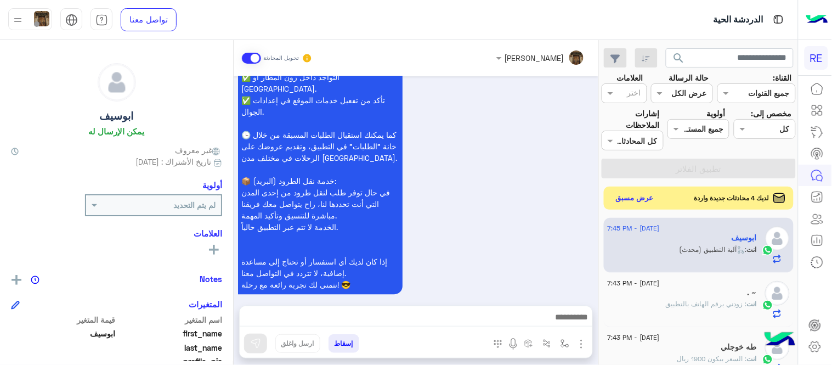
click at [642, 199] on button "عرض مسبق" at bounding box center [635, 198] width 46 height 15
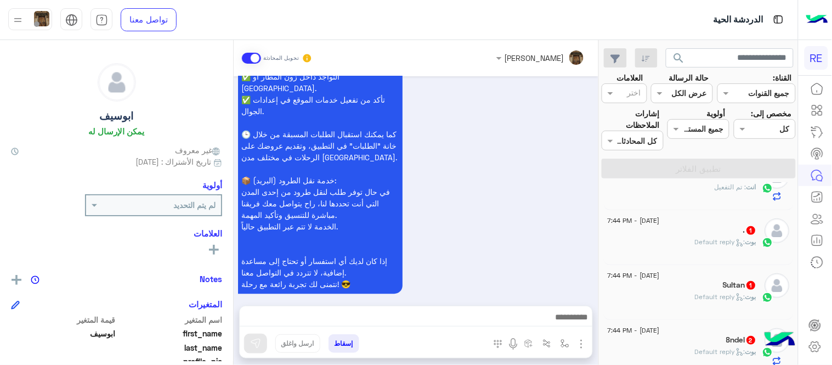
scroll to position [234, 0]
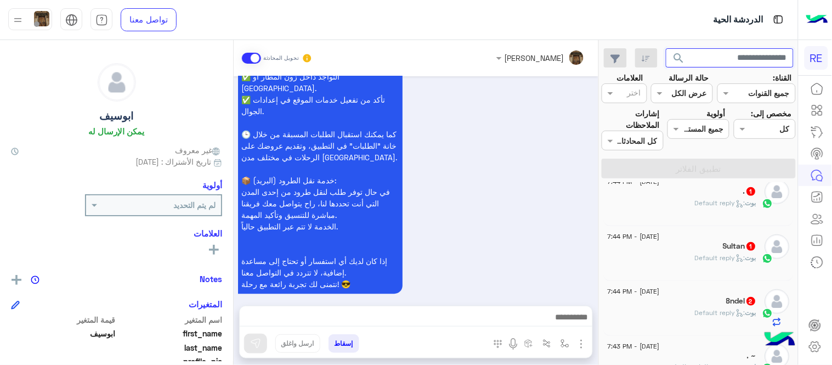
click at [734, 59] on input "text" at bounding box center [730, 58] width 128 height 20
paste input "*********"
click at [666, 48] on button "search" at bounding box center [679, 60] width 27 height 24
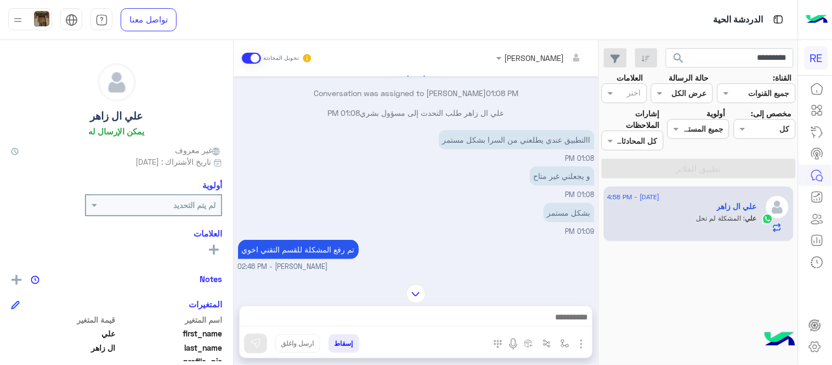
scroll to position [13, 0]
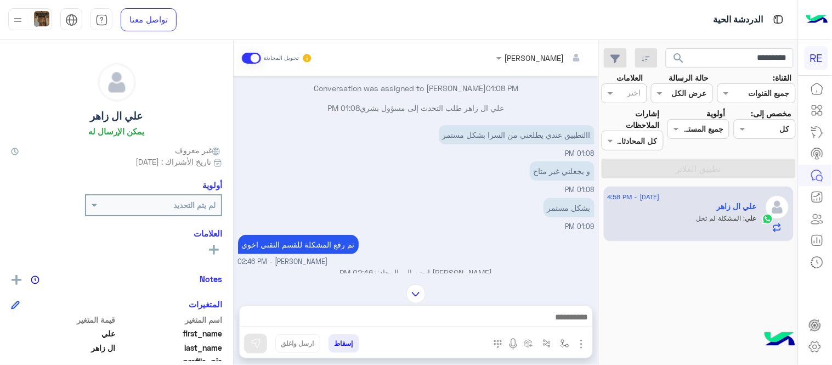
click at [710, 69] on app-inbox-users-filters "********* search القناة: القناه جميع القنوات حالة الرسالة القناه عرض الكل العلا…" at bounding box center [699, 111] width 199 height 143
click at [715, 57] on input "*********" at bounding box center [730, 58] width 128 height 20
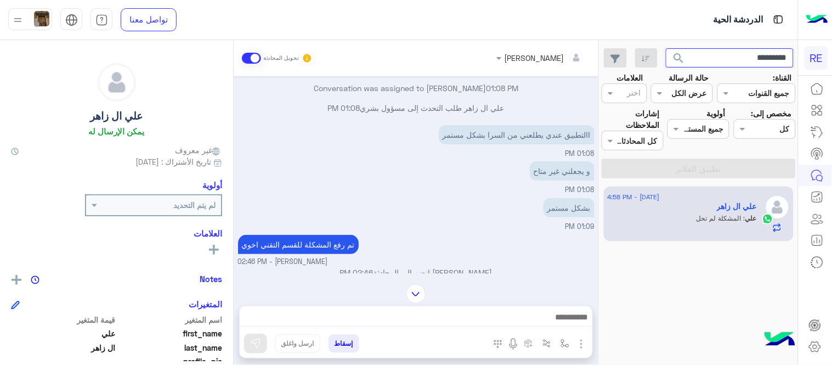
click at [715, 57] on input "*********" at bounding box center [730, 58] width 128 height 20
paste input "text"
type input "*********"
click at [666, 48] on button "search" at bounding box center [679, 60] width 27 height 24
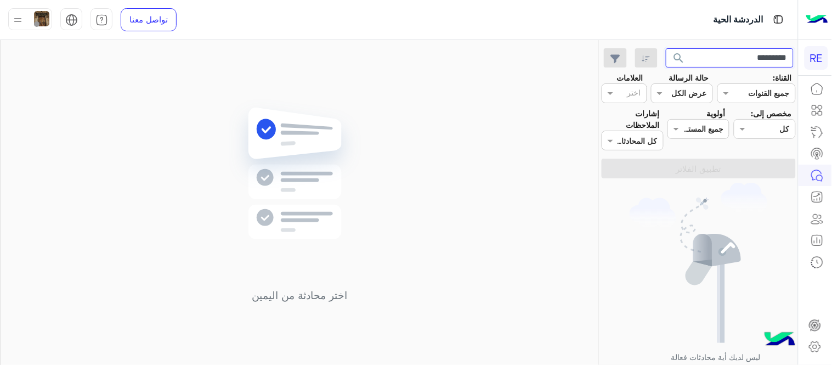
click at [769, 63] on input "*********" at bounding box center [730, 58] width 128 height 20
click at [666, 48] on button "search" at bounding box center [679, 60] width 27 height 24
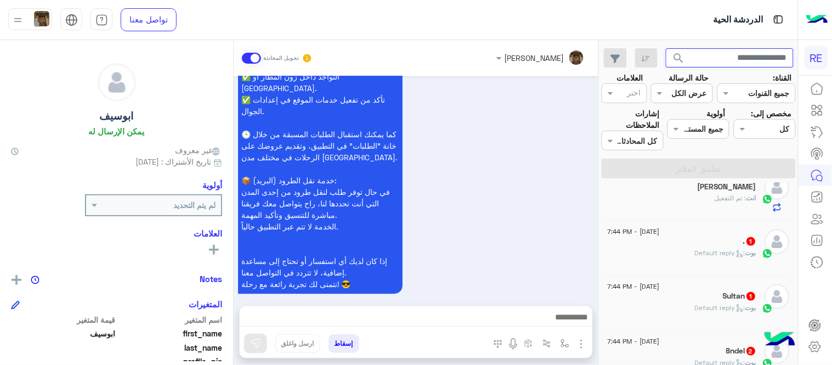
scroll to position [195, 0]
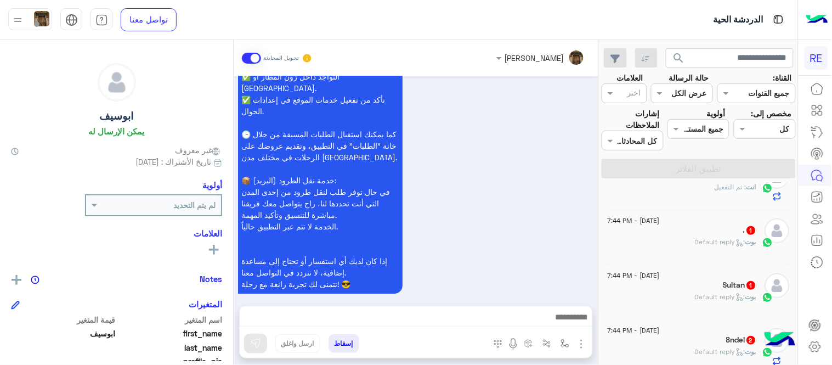
click at [696, 228] on div ". 1" at bounding box center [682, 231] width 149 height 12
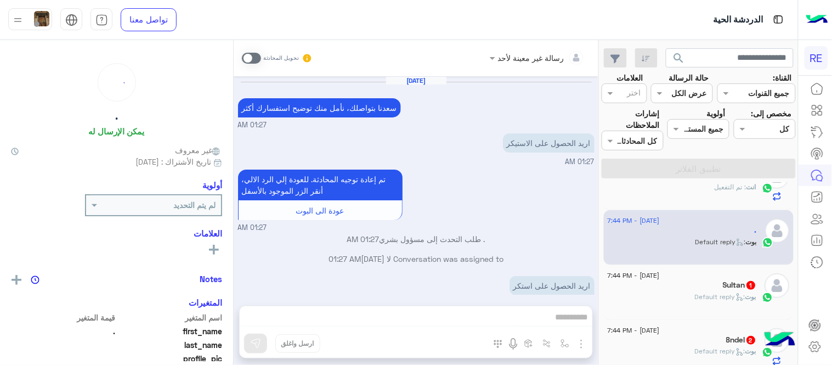
scroll to position [161, 0]
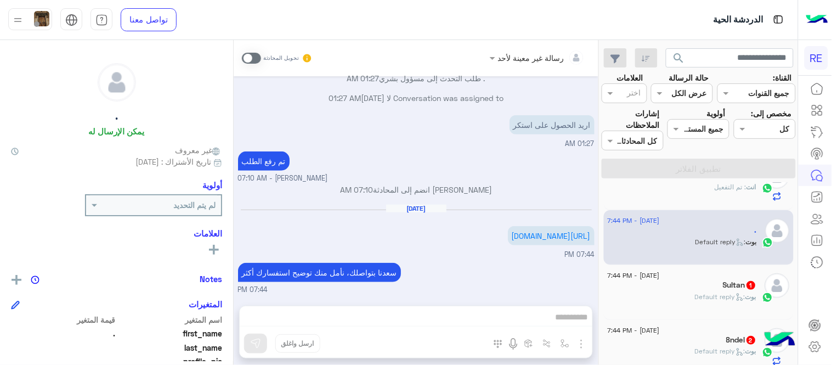
click at [728, 292] on span ": Default reply" at bounding box center [721, 296] width 50 height 8
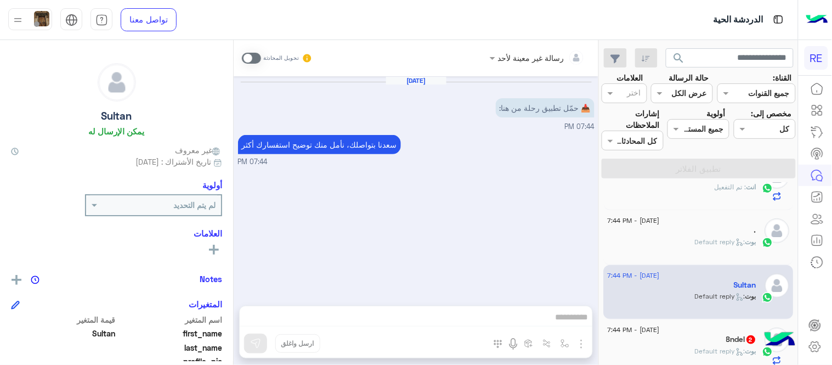
click at [256, 59] on span at bounding box center [251, 58] width 19 height 11
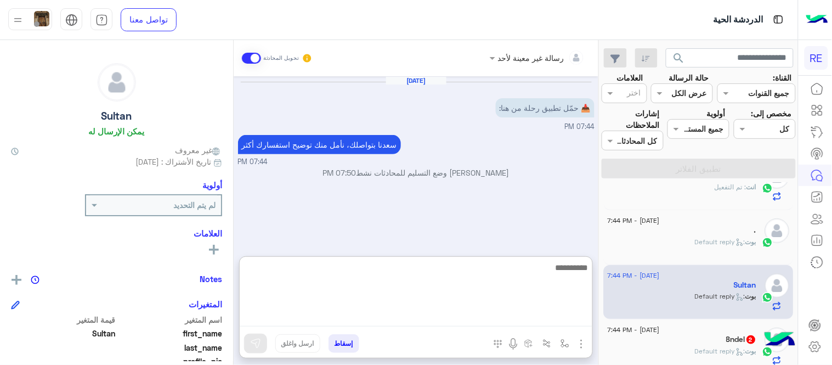
click at [448, 318] on textarea at bounding box center [416, 294] width 353 height 66
type textarea "**********"
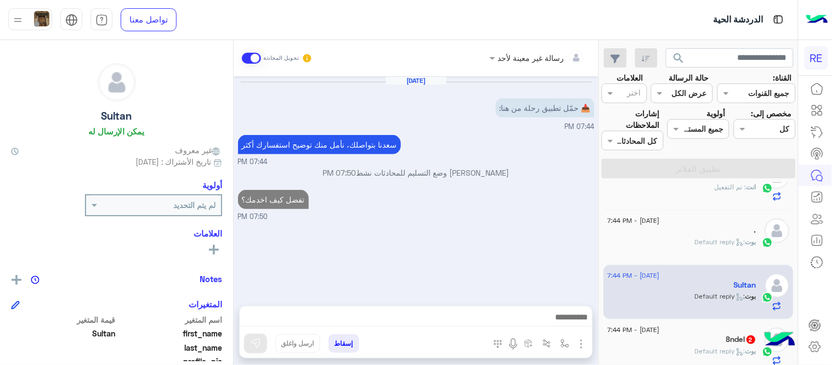
click at [723, 337] on div "8ndel 2" at bounding box center [682, 341] width 149 height 12
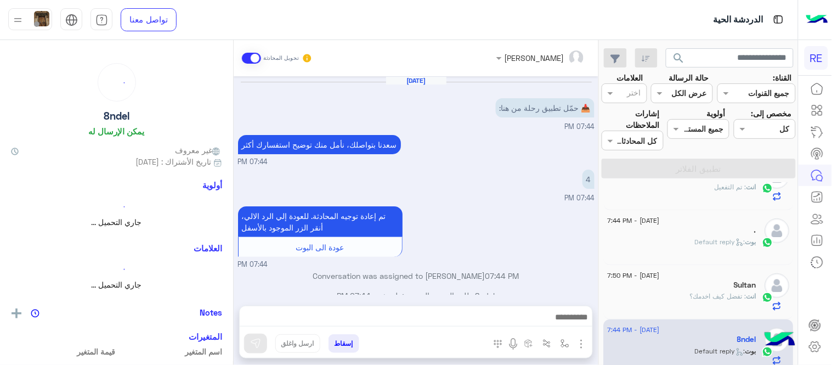
scroll to position [15, 0]
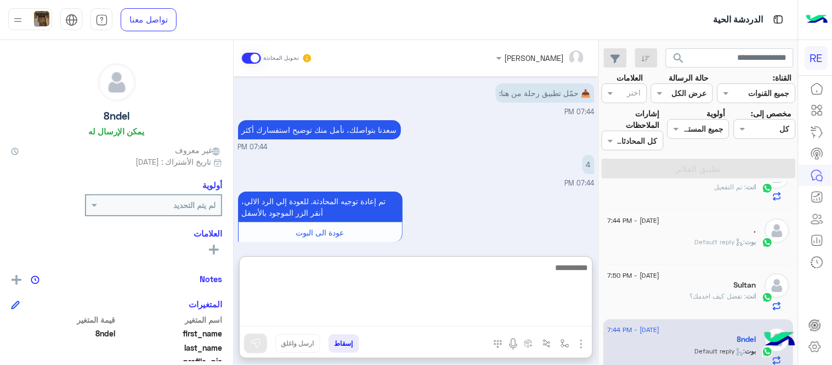
click at [370, 319] on textarea at bounding box center [416, 294] width 353 height 66
type textarea "**********"
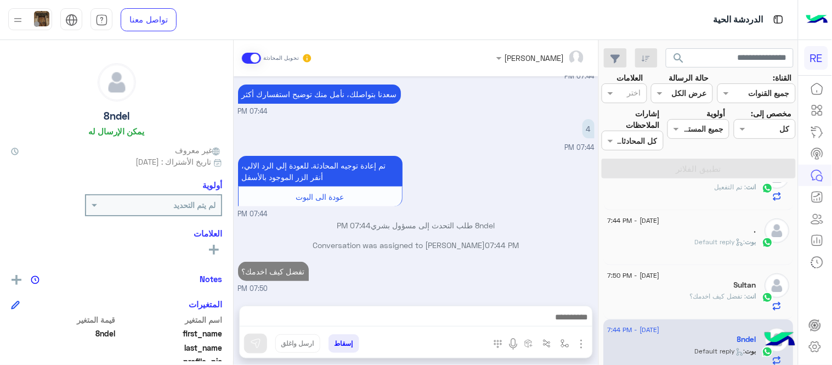
click at [450, 201] on div "[DATE] 📥 حمّل تطبيق رحلة من هنا: 07:44 PM [PERSON_NAME] بتواصلك، نأمل منك توضيح…" at bounding box center [416, 185] width 365 height 218
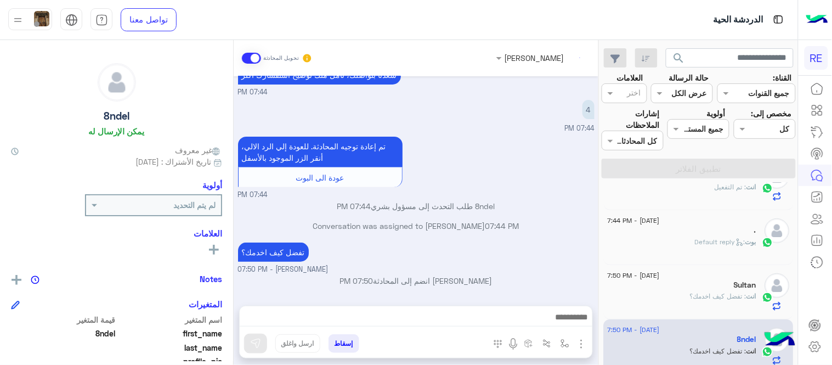
scroll to position [0, 0]
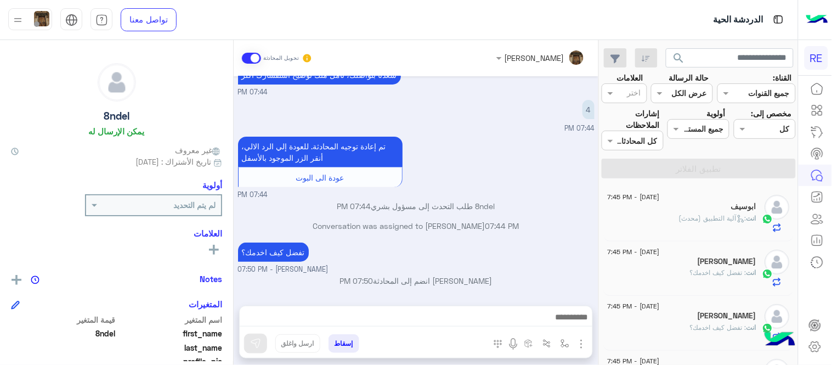
click at [697, 233] on div "[DATE] - 7:45 PM ابوسيف انت : آلية التطبيق (محدث)" at bounding box center [699, 213] width 190 height 55
click at [699, 281] on div "انت : تفضل كيف اخدمك؟" at bounding box center [682, 277] width 149 height 19
